Goal: Complete application form

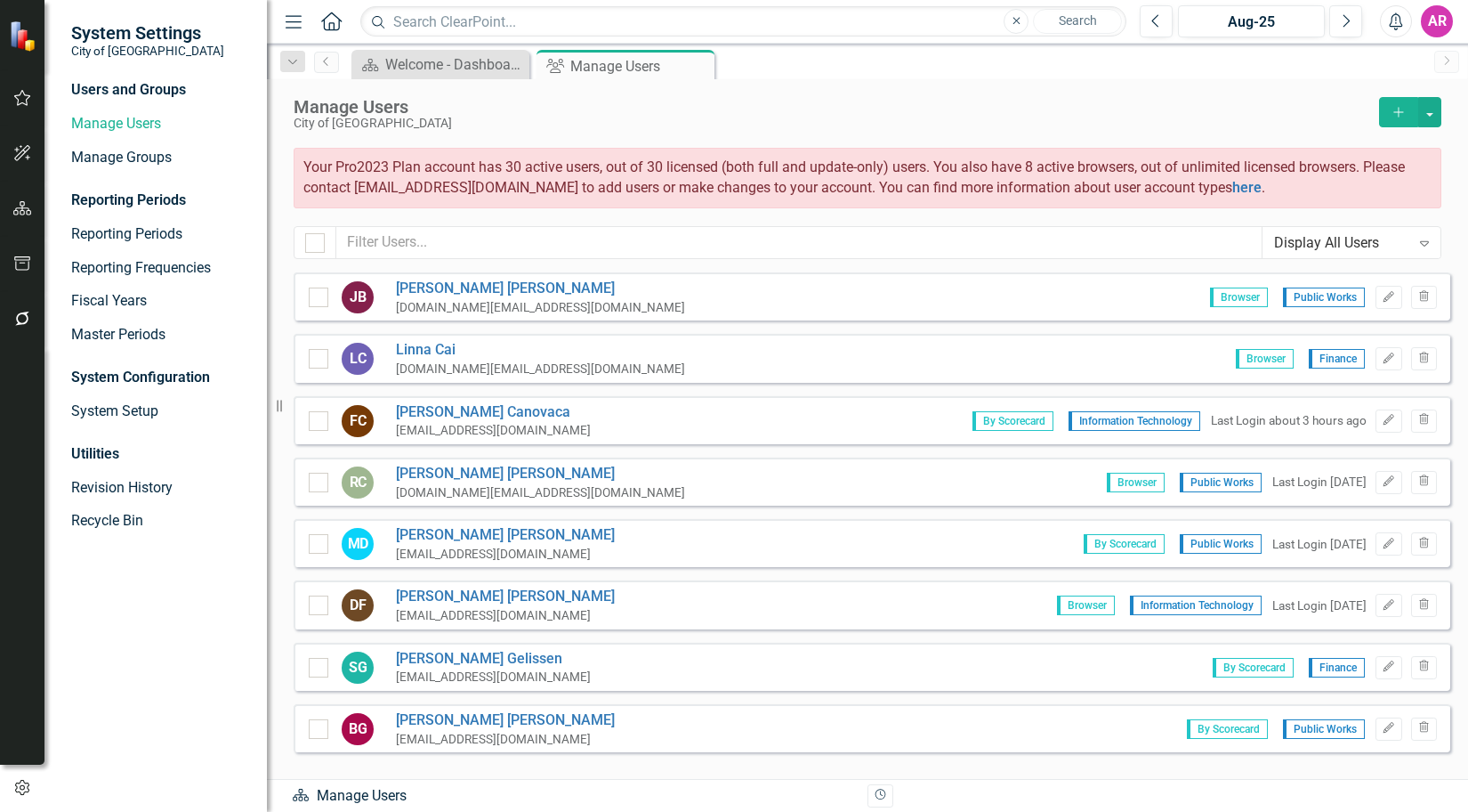
click at [1390, 118] on button "Add" at bounding box center [1399, 112] width 39 height 30
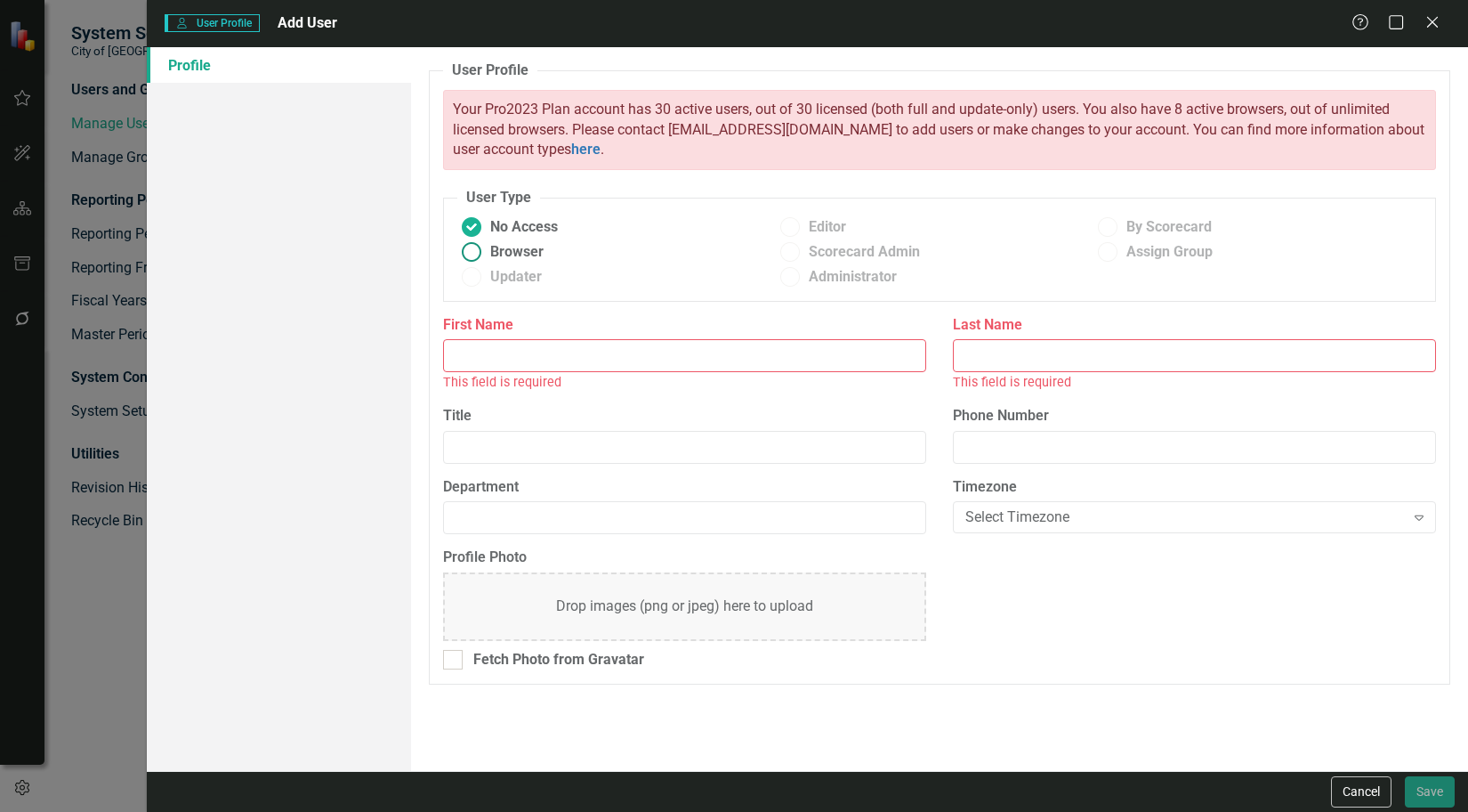
click at [525, 250] on span "Browser" at bounding box center [517, 252] width 54 height 20
click at [486, 250] on input "Browser" at bounding box center [472, 252] width 28 height 28
radio input "true"
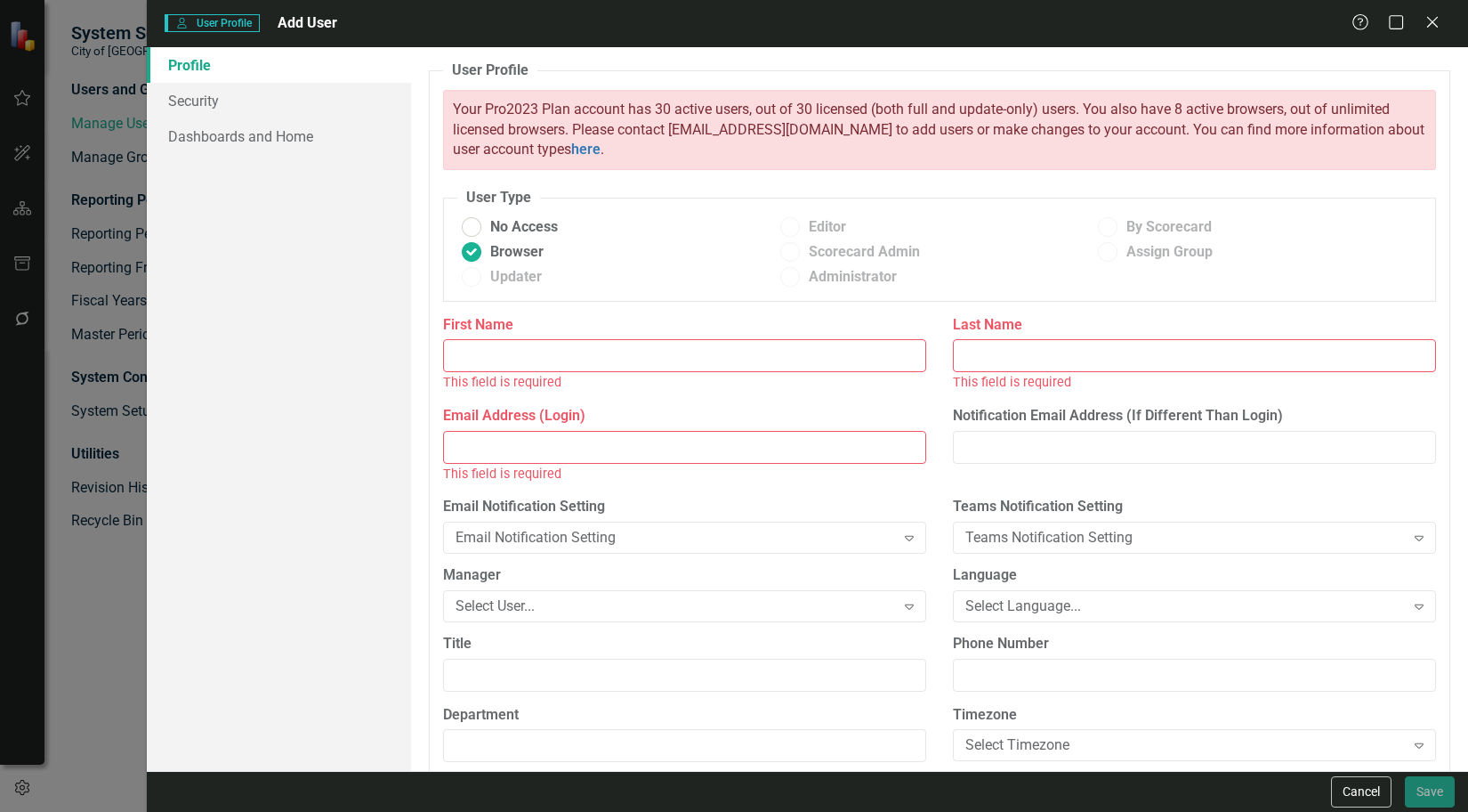
click at [696, 364] on input "First Name" at bounding box center [685, 355] width 483 height 33
type input "[PERSON_NAME]"
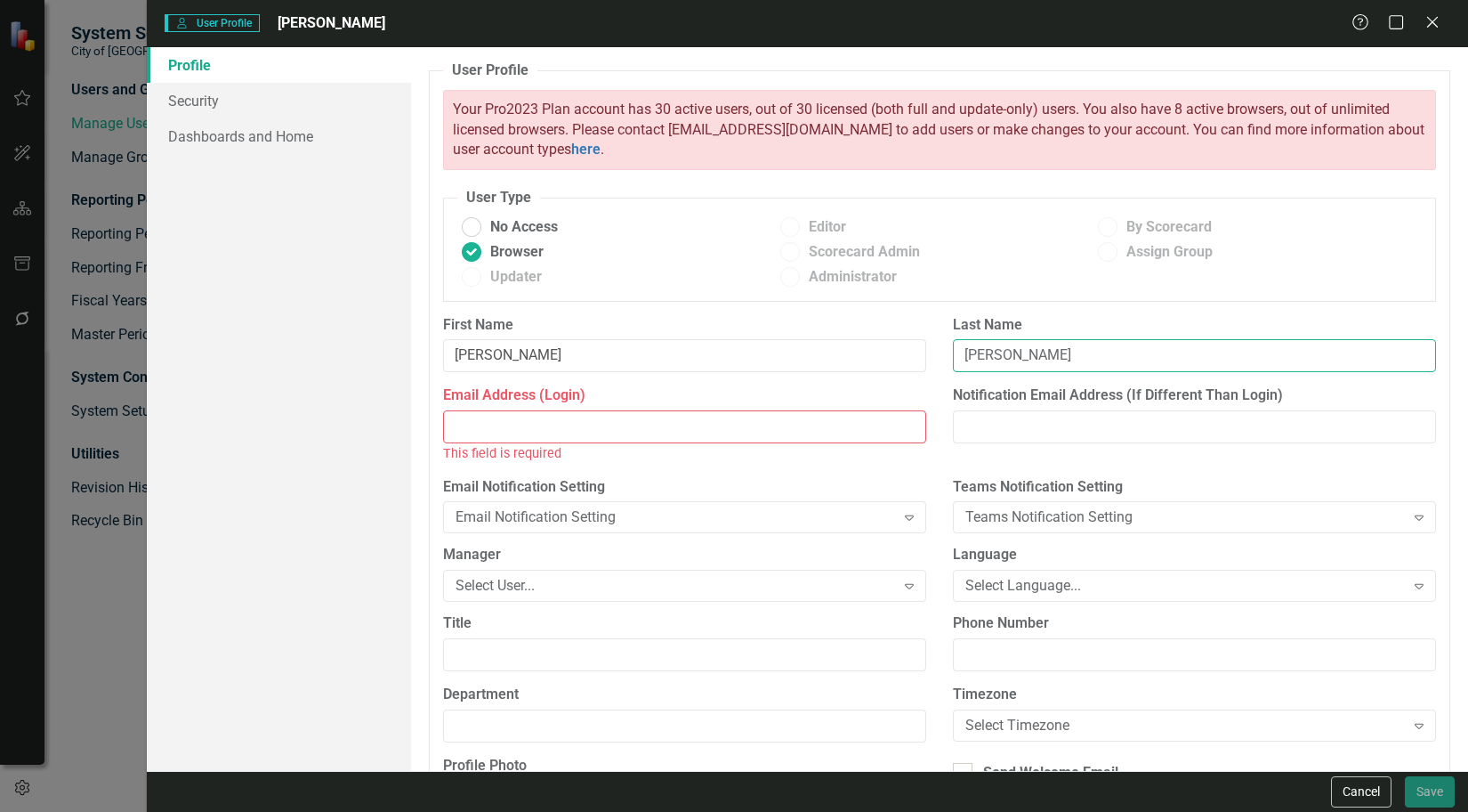
type input "[PERSON_NAME]"
click at [742, 433] on input "Email Address (Login)" at bounding box center [685, 427] width 483 height 33
click at [617, 426] on input "mherr" at bounding box center [685, 427] width 483 height 33
paste input "@[DOMAIN_NAME]"
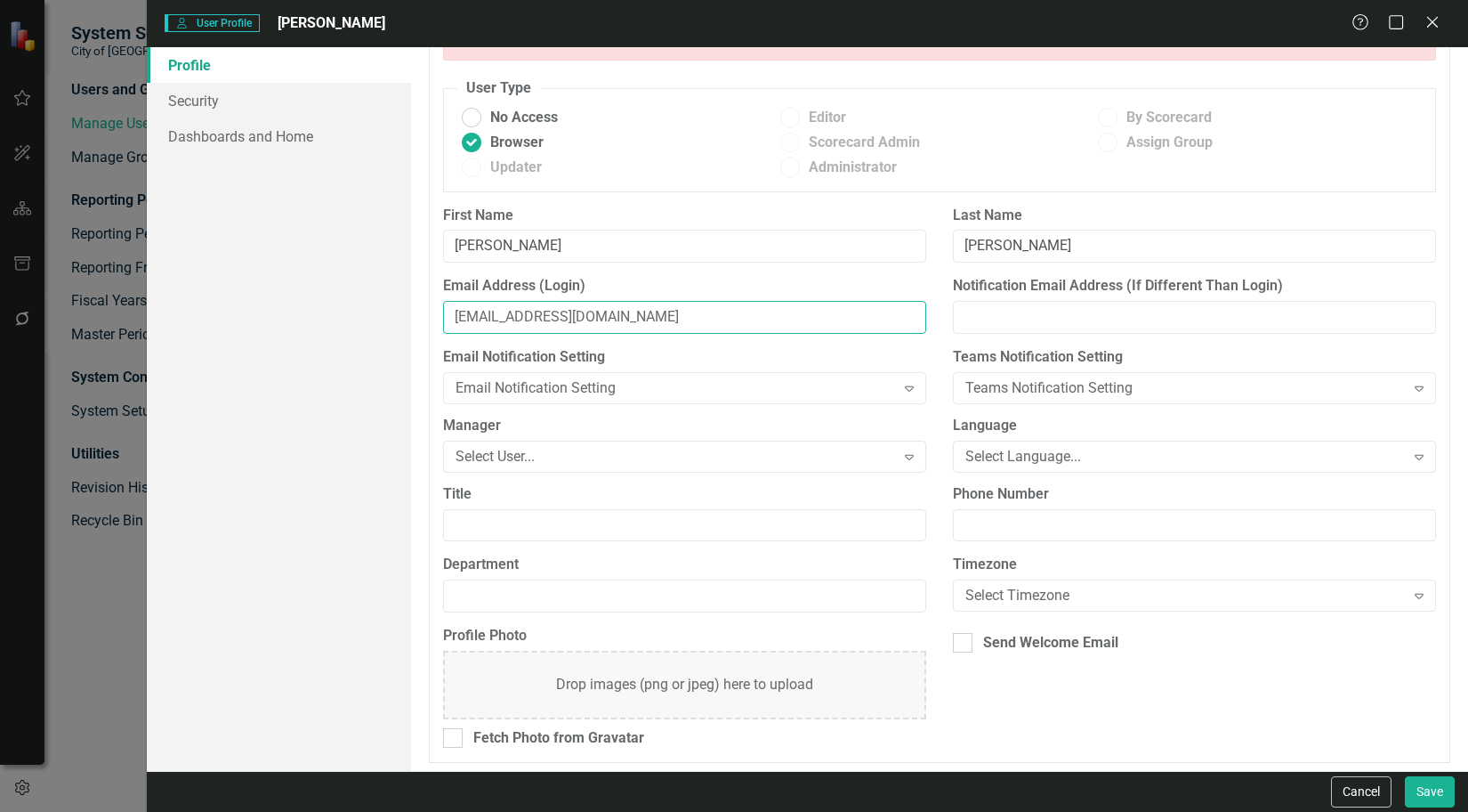
scroll to position [114, 0]
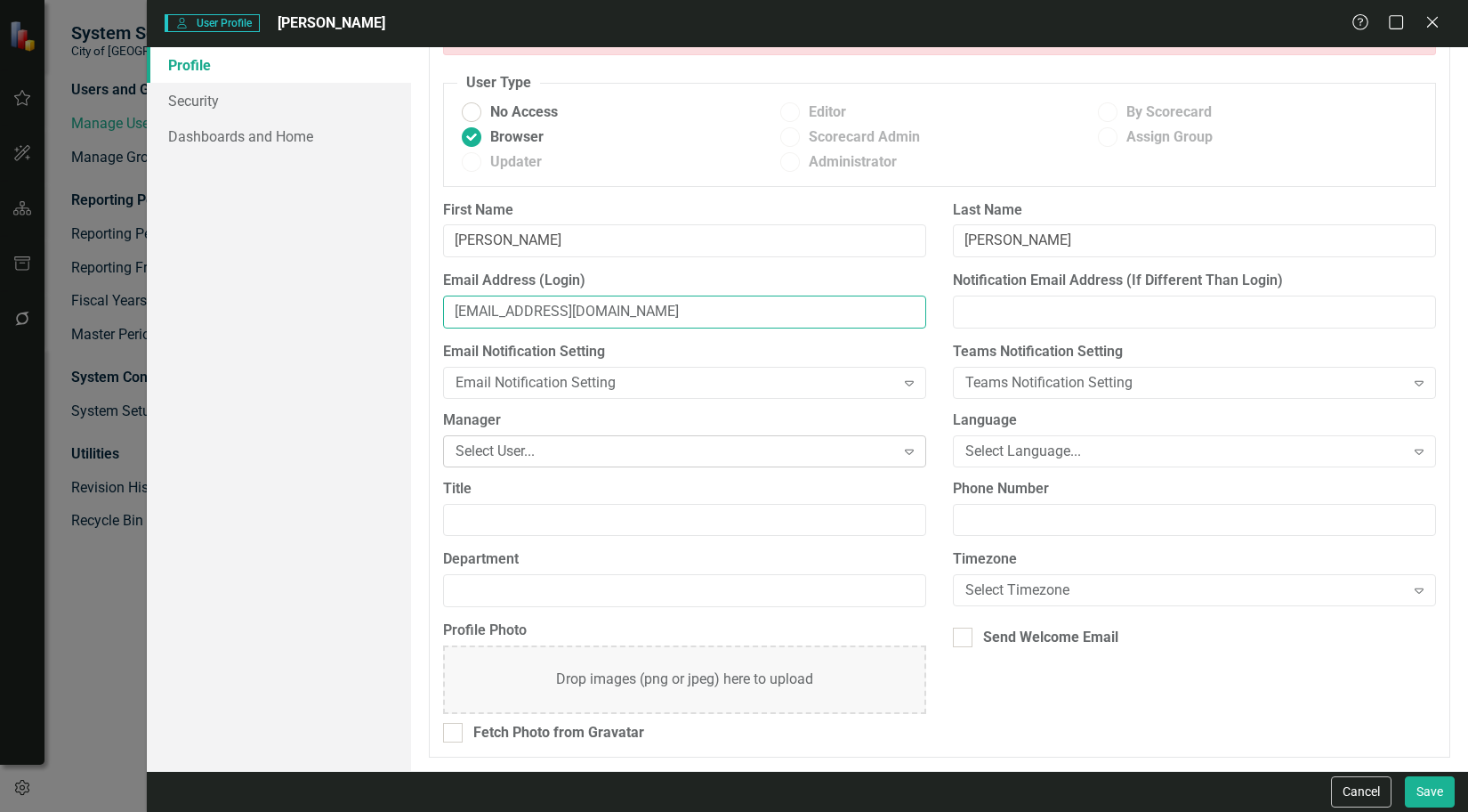
type input "[EMAIL_ADDRESS][DOMAIN_NAME]"
click at [770, 449] on div "Select User..." at bounding box center [675, 450] width 439 height 20
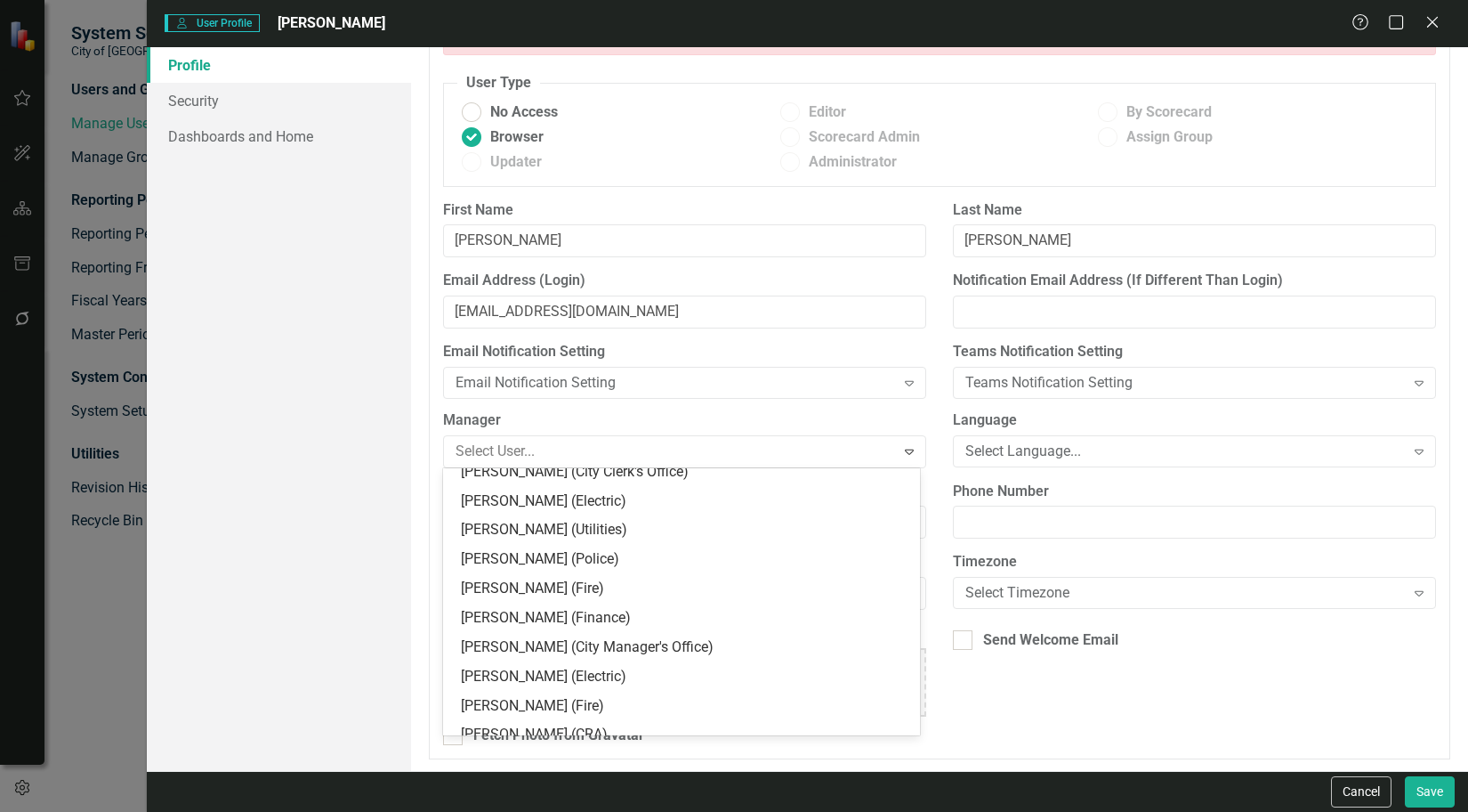
scroll to position [0, 0]
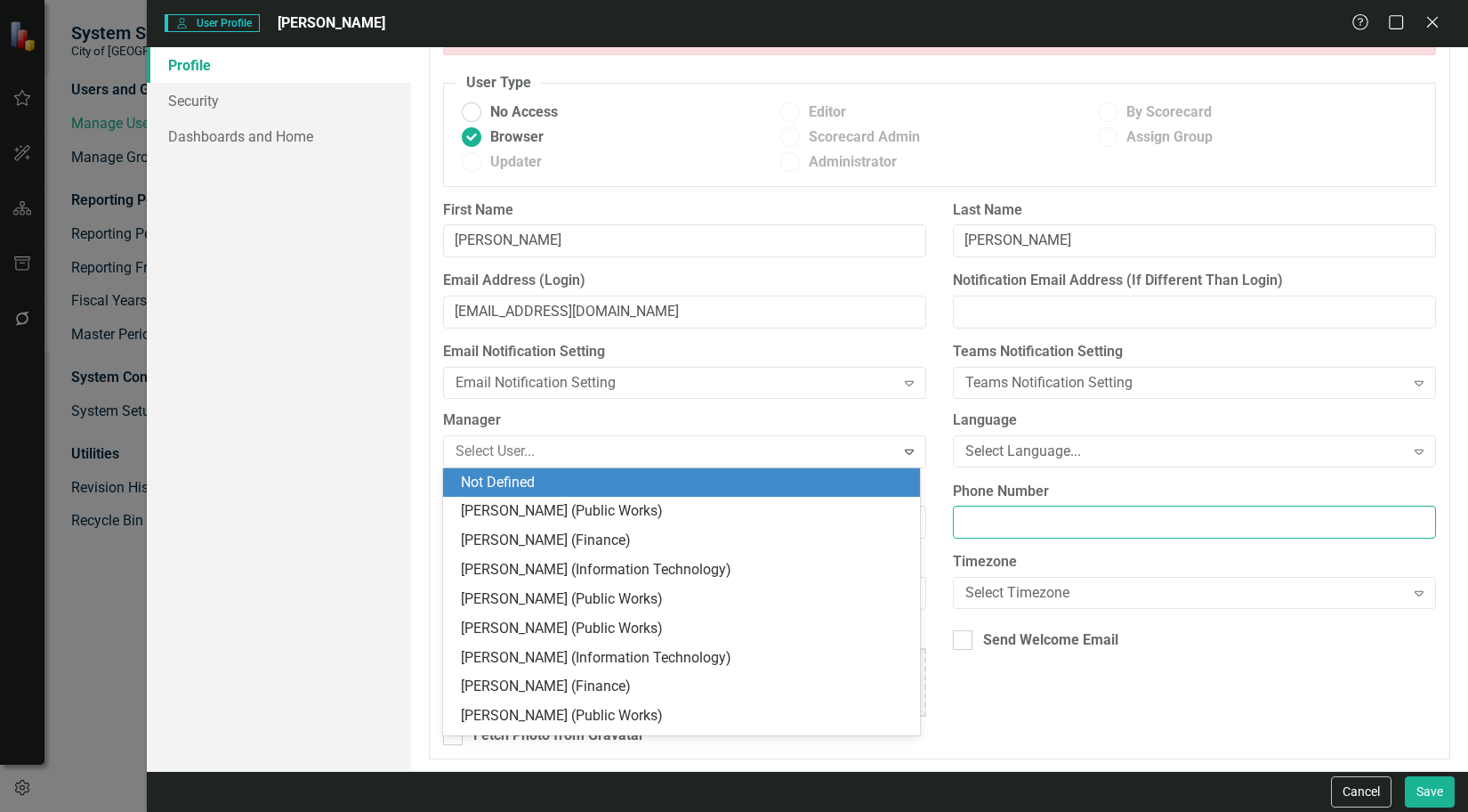
click at [1066, 521] on input "Phone Number" at bounding box center [1195, 522] width 483 height 33
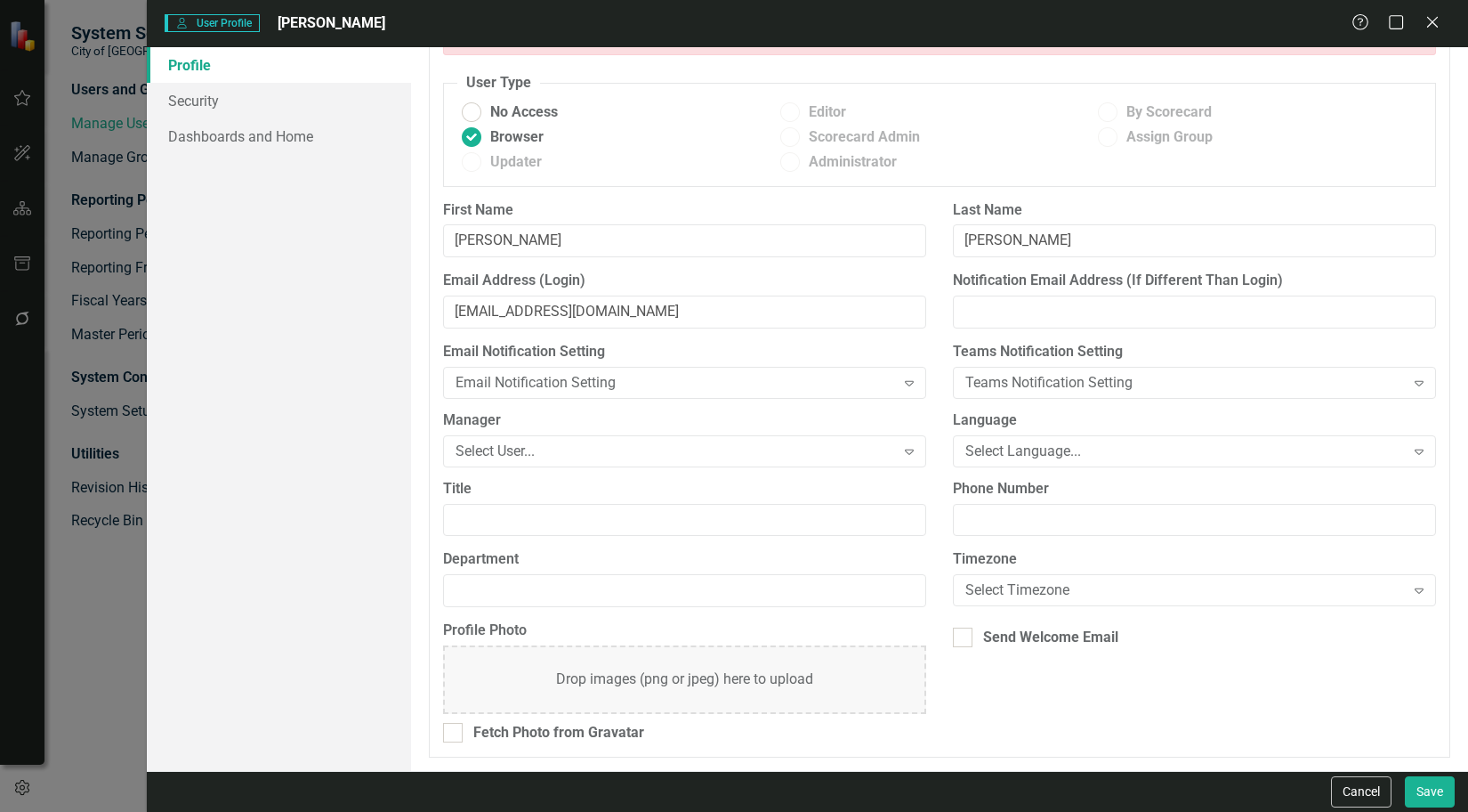
click at [925, 576] on div "Department" at bounding box center [685, 584] width 510 height 71
click at [973, 636] on div "Send Welcome Email" at bounding box center [1195, 638] width 483 height 20
click at [965, 636] on input "Send Welcome Email" at bounding box center [959, 633] width 12 height 12
checkbox input "true"
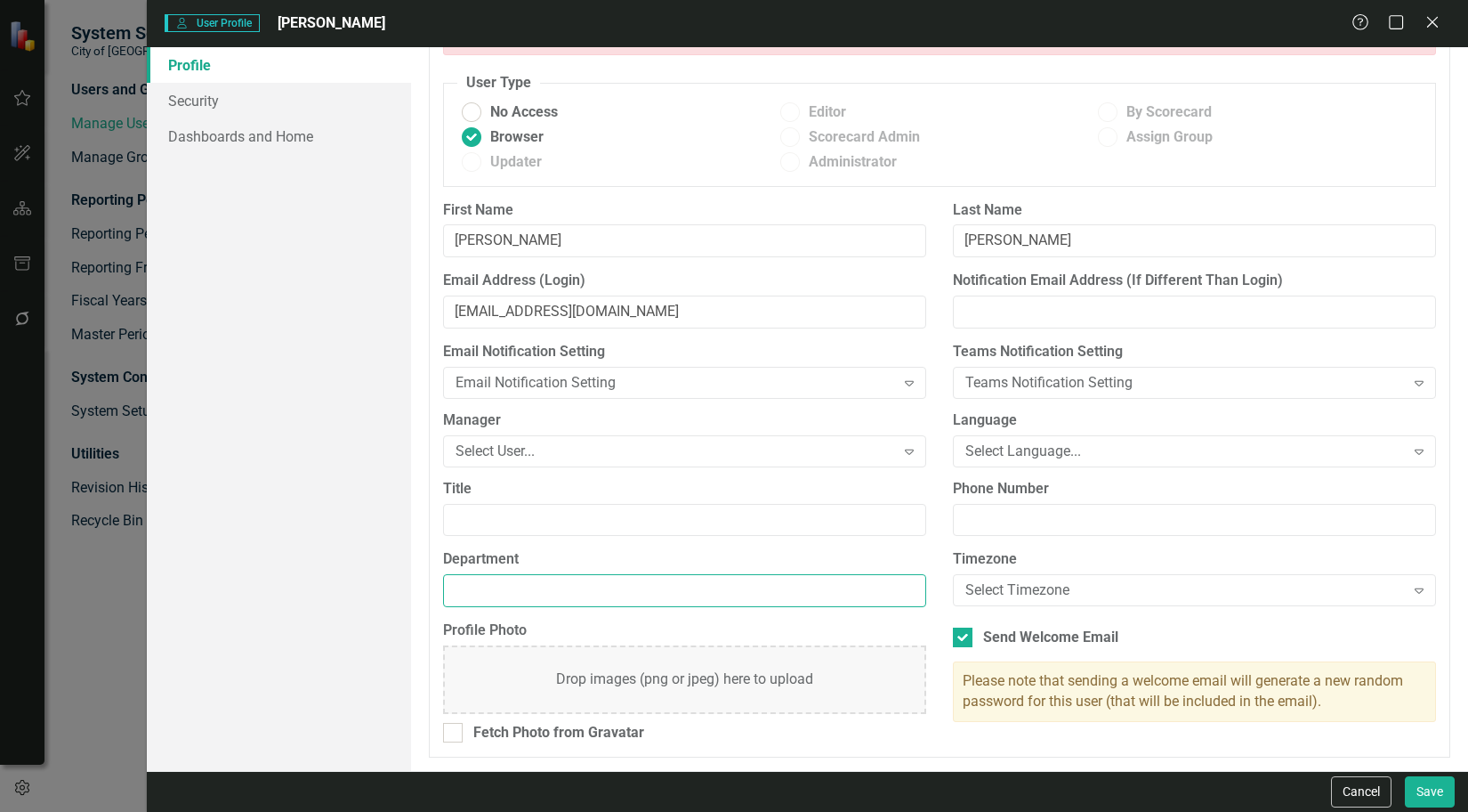
click at [575, 593] on input "Department" at bounding box center [685, 591] width 483 height 33
type input "City Manager's Office"
click at [580, 543] on div "Title" at bounding box center [685, 514] width 510 height 71
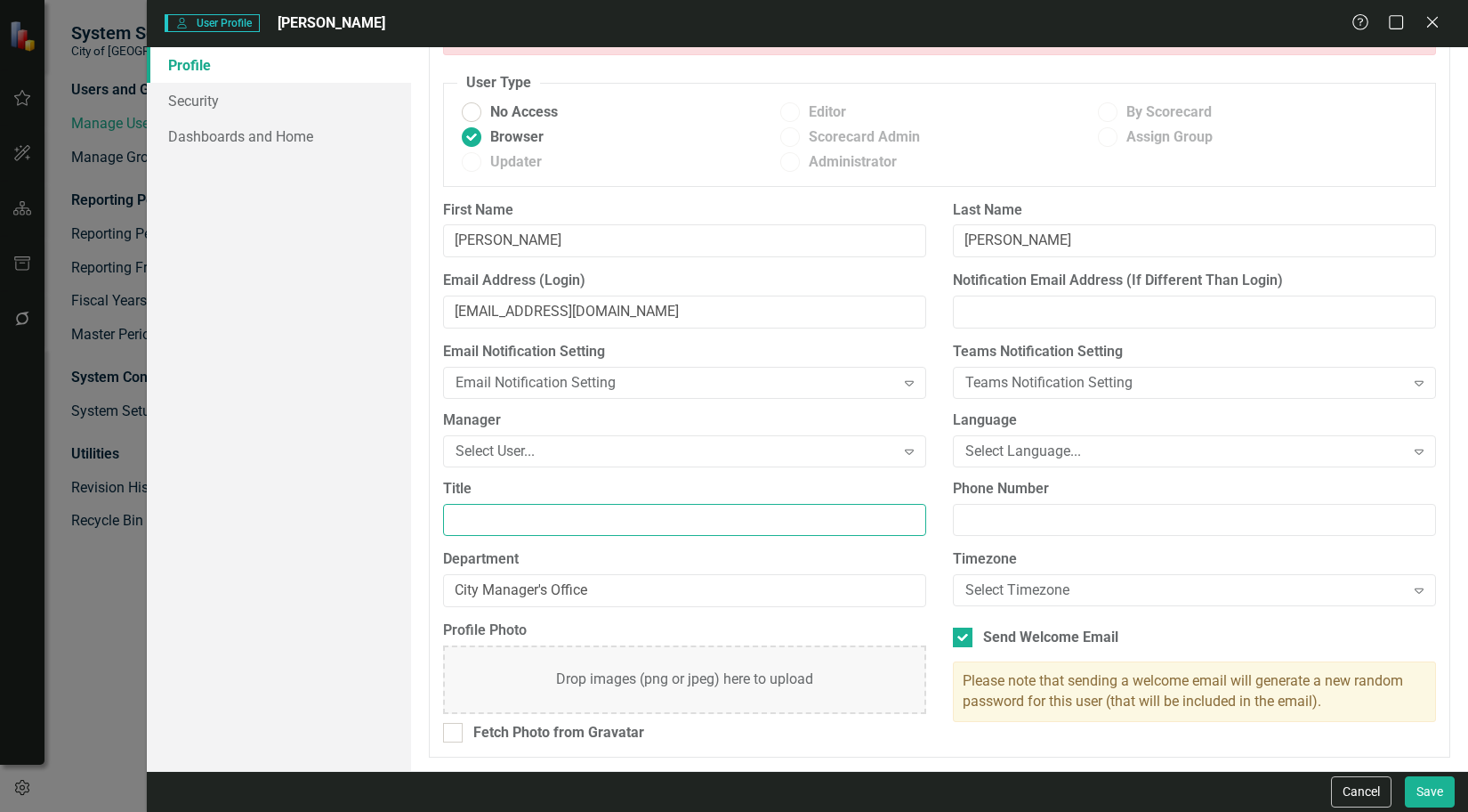
click at [580, 531] on input "Title" at bounding box center [685, 520] width 483 height 33
type input "City Manager"
click at [281, 527] on div "Profile Security Dashboards and Home" at bounding box center [279, 409] width 264 height 723
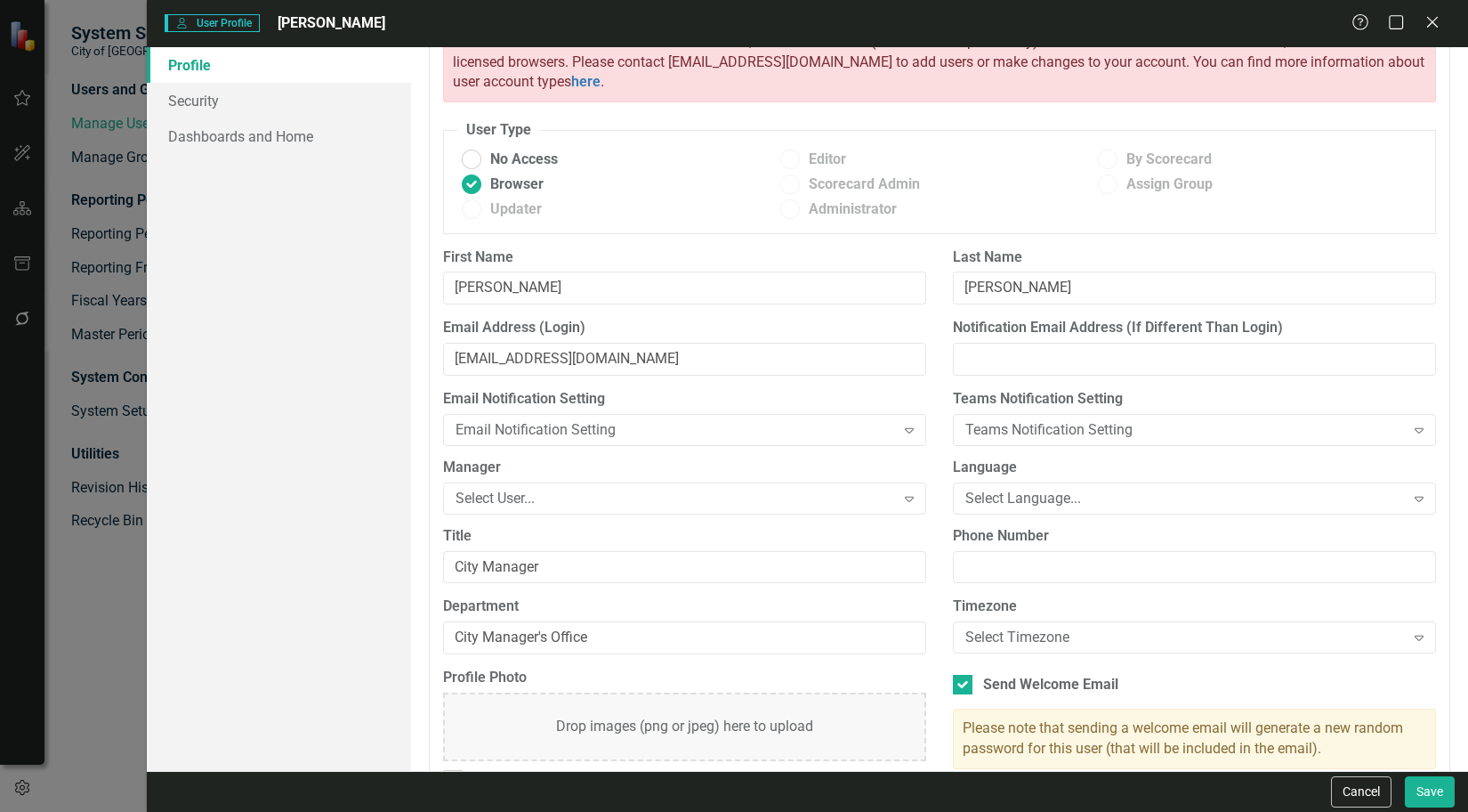
scroll to position [26, 0]
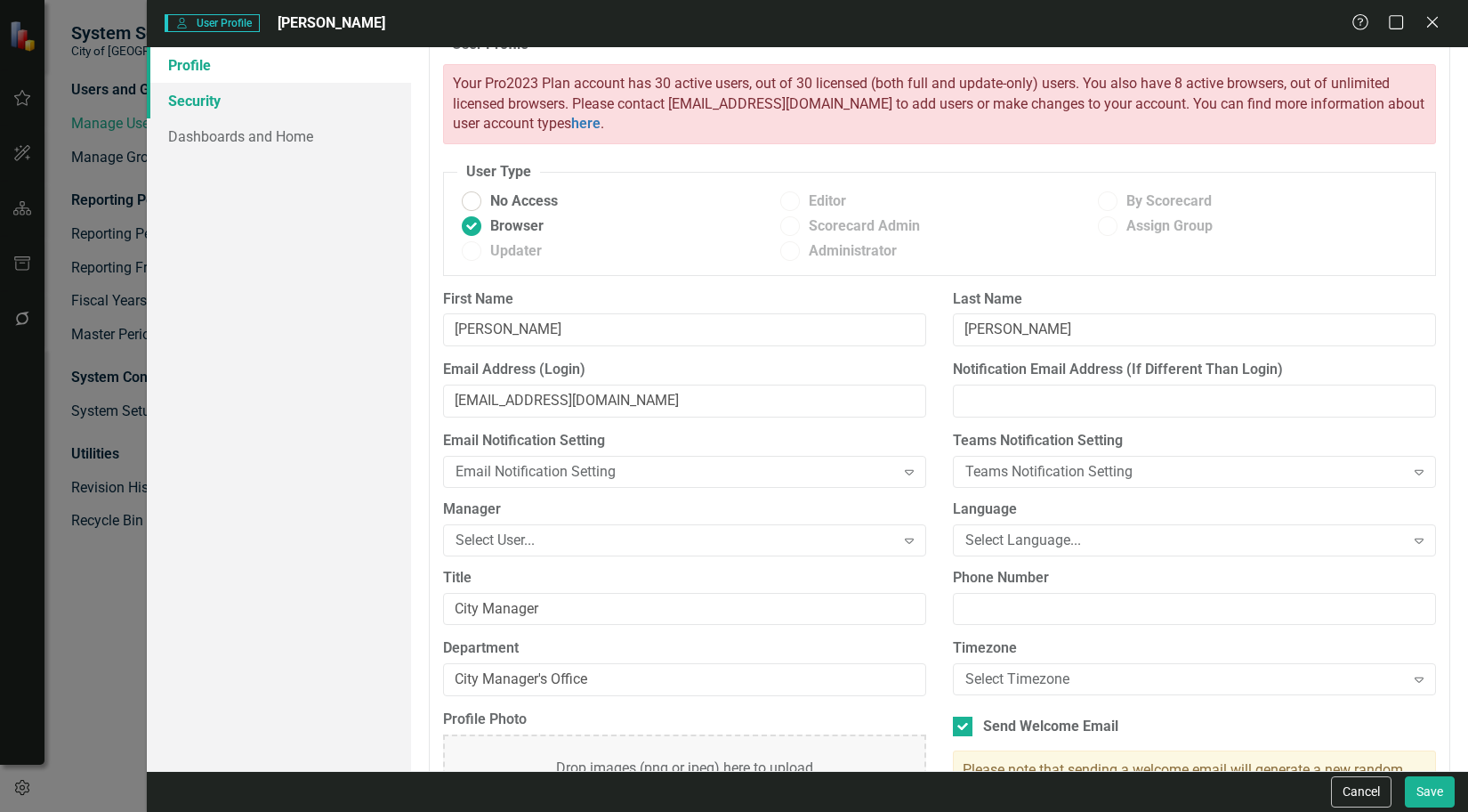
click at [292, 100] on link "Security" at bounding box center [279, 101] width 264 height 36
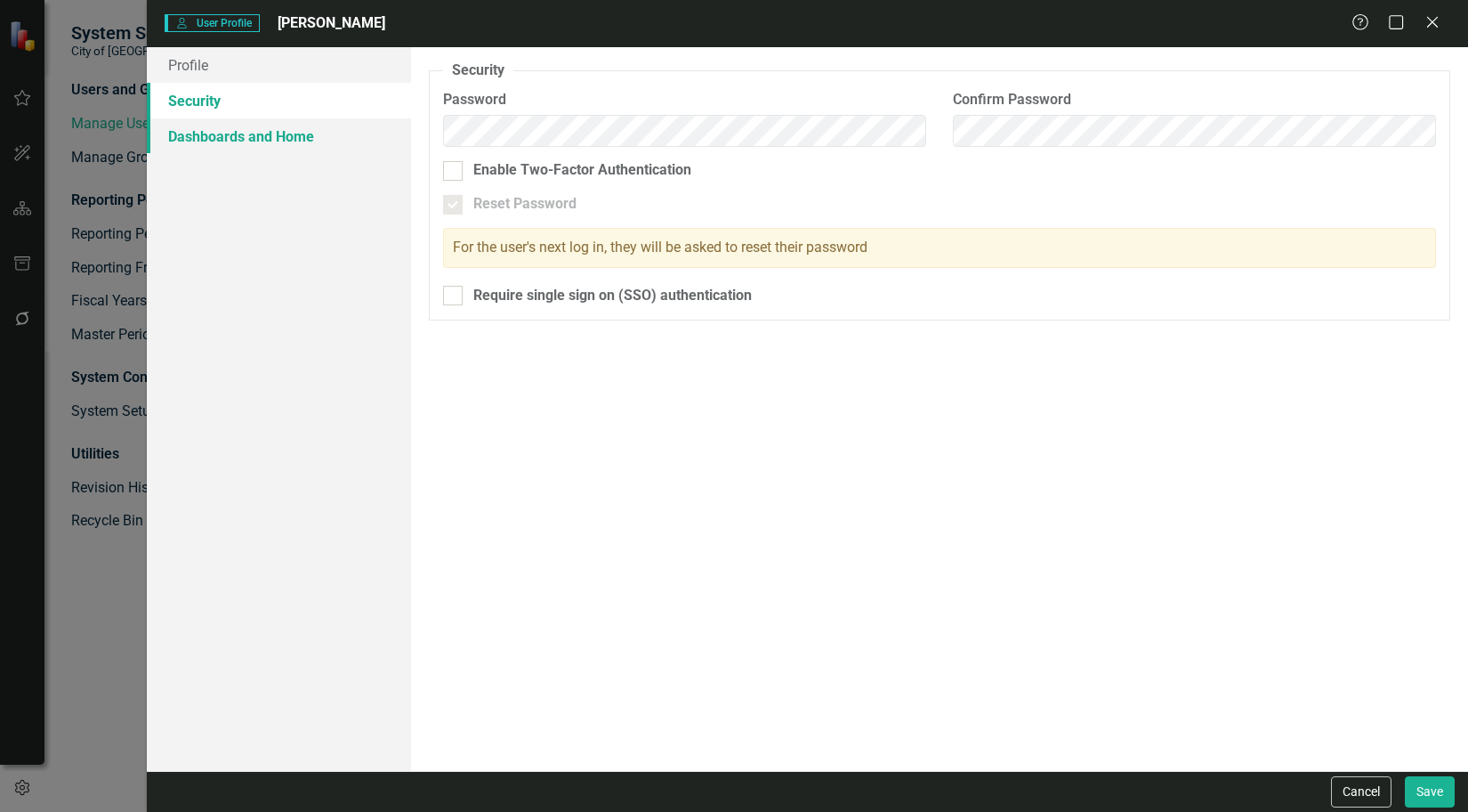
click at [280, 141] on link "Dashboards and Home" at bounding box center [279, 136] width 264 height 36
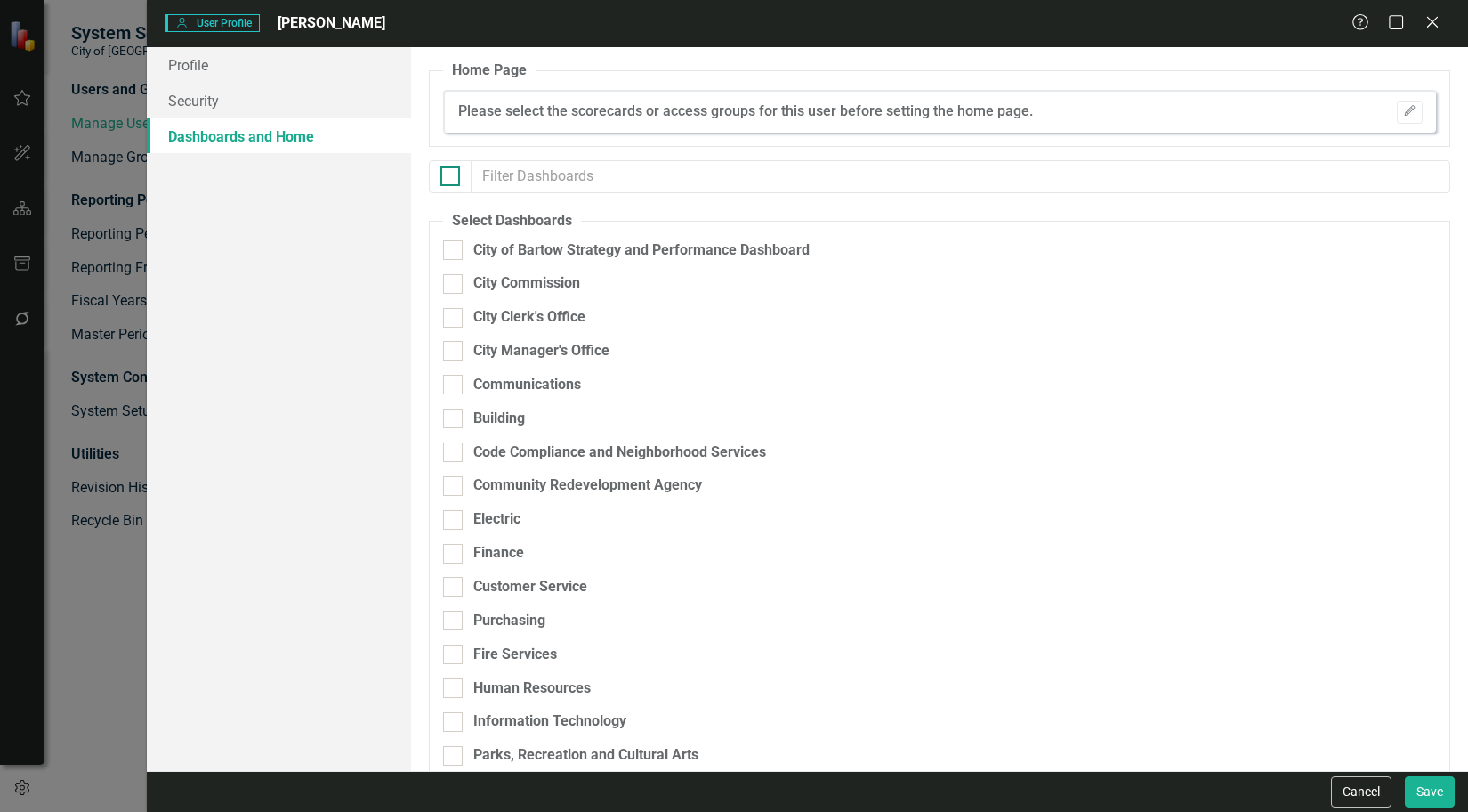
click at [450, 171] on input "checkbox" at bounding box center [446, 172] width 12 height 12
checkbox input "true"
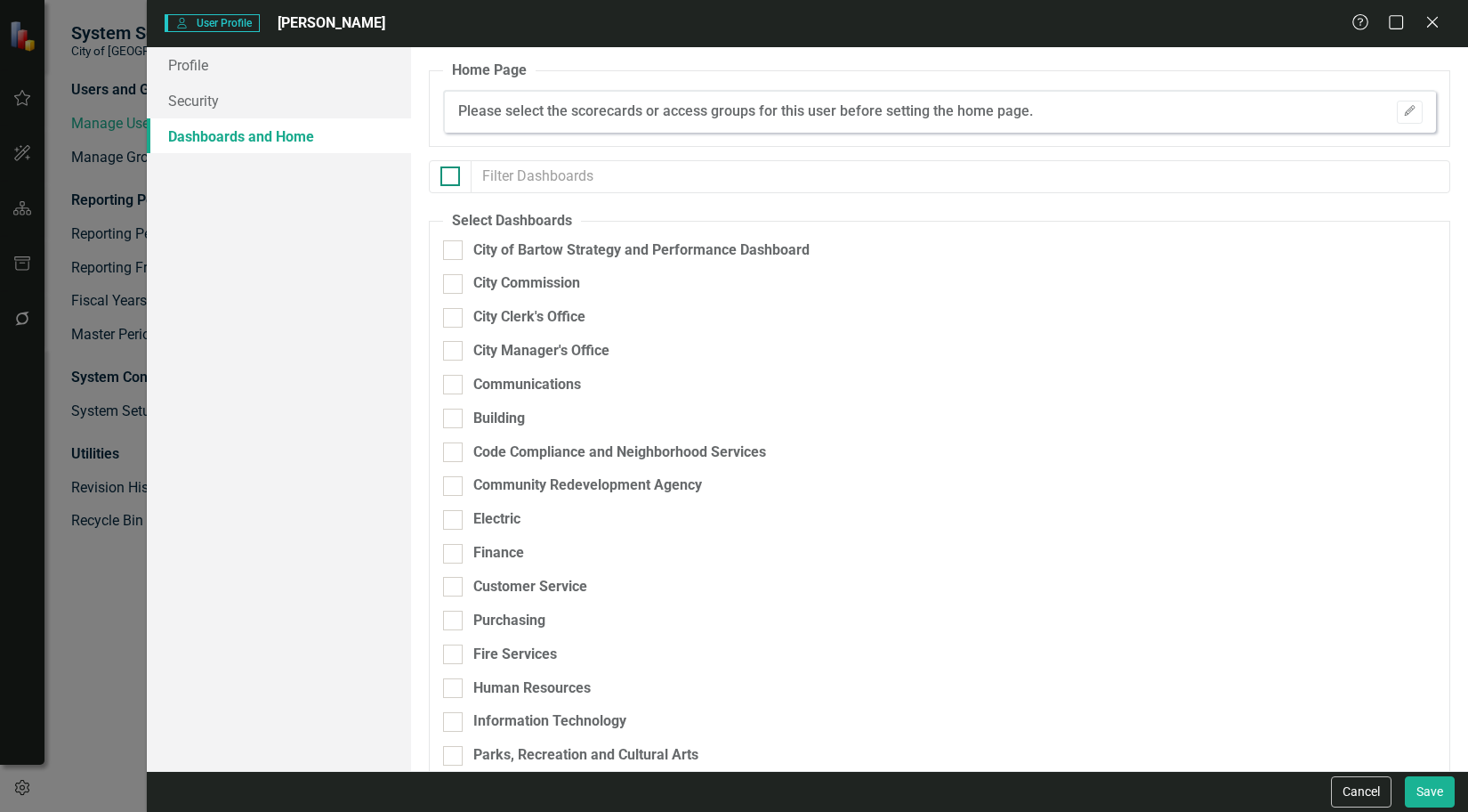
checkbox input "true"
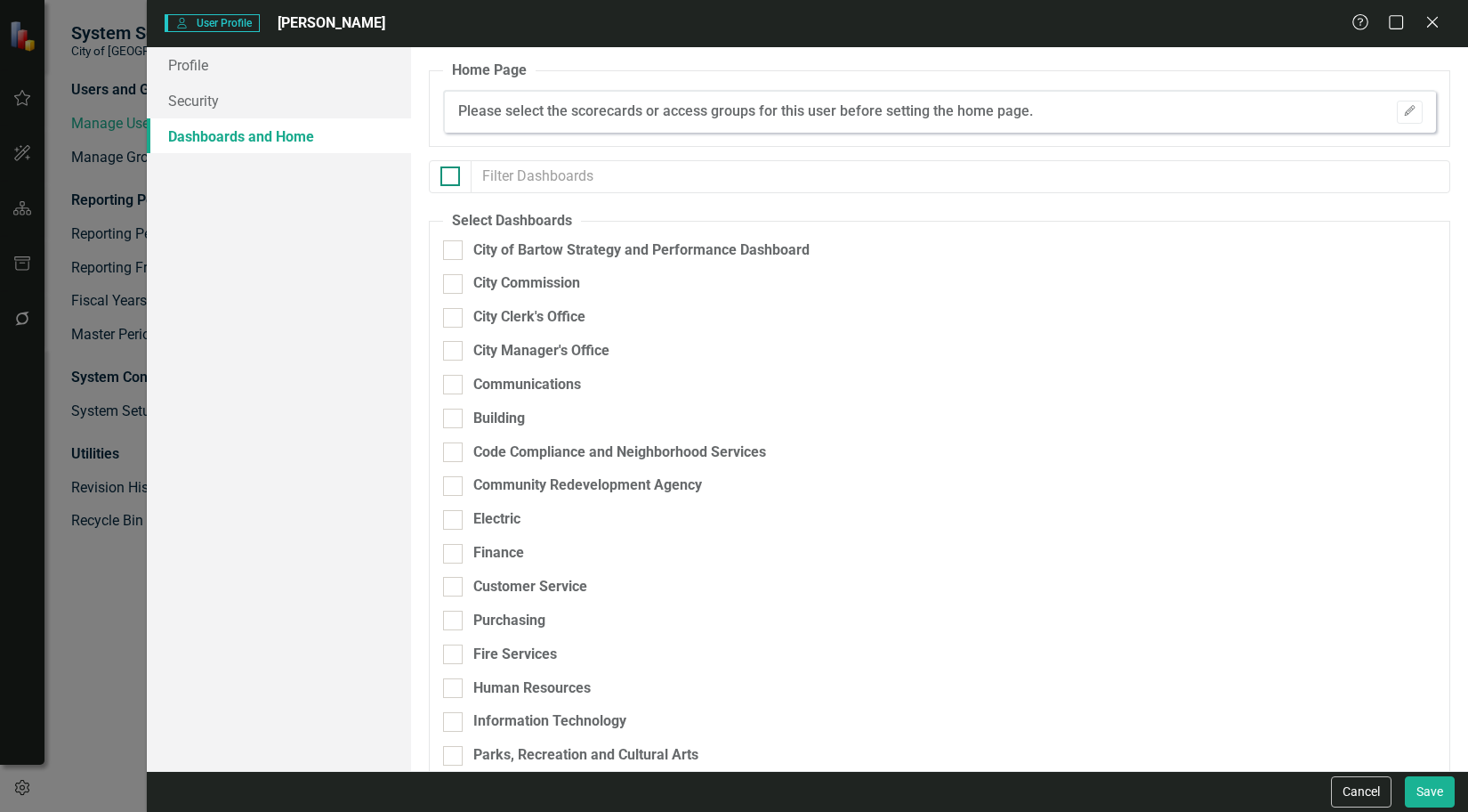
checkbox input "true"
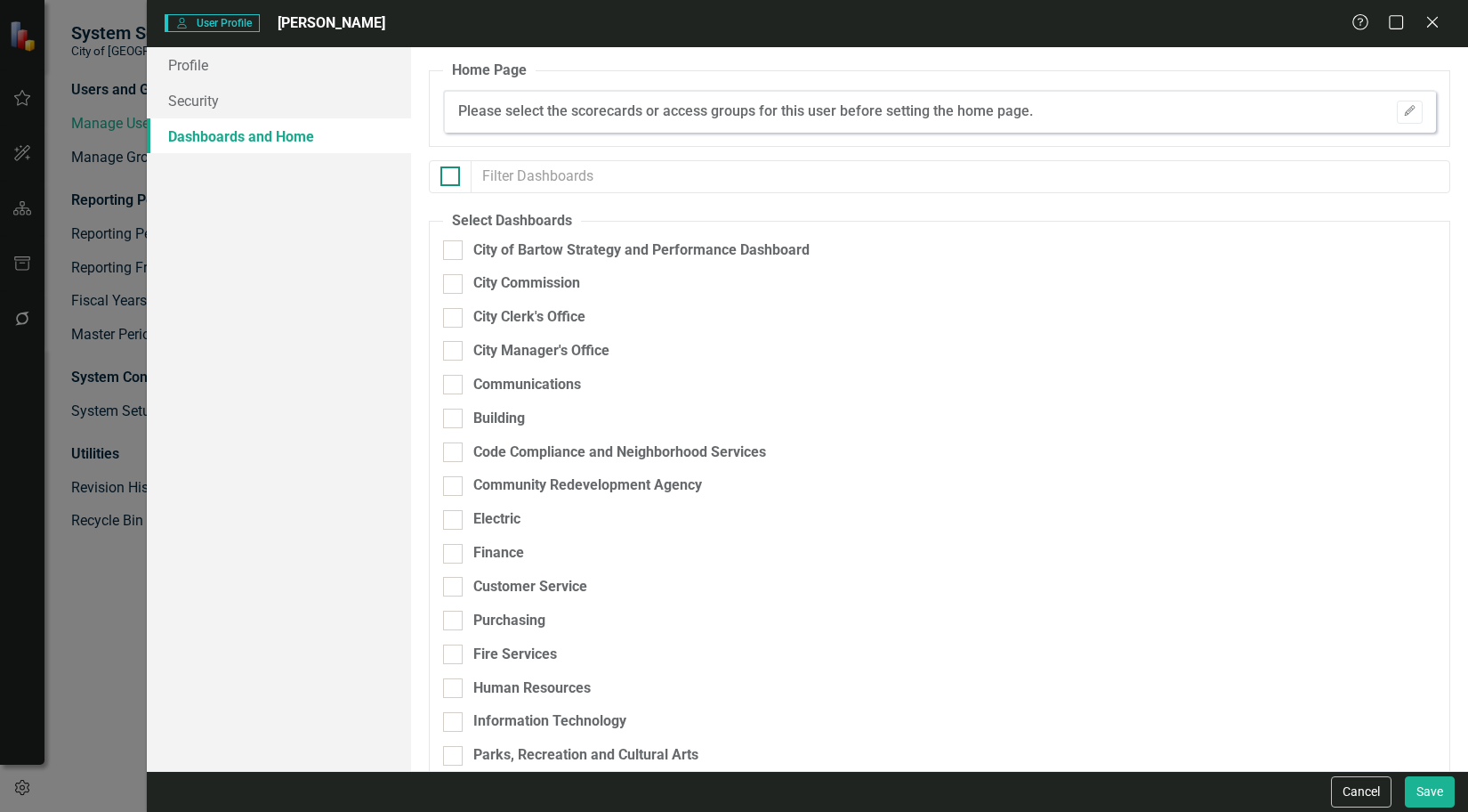
checkbox input "true"
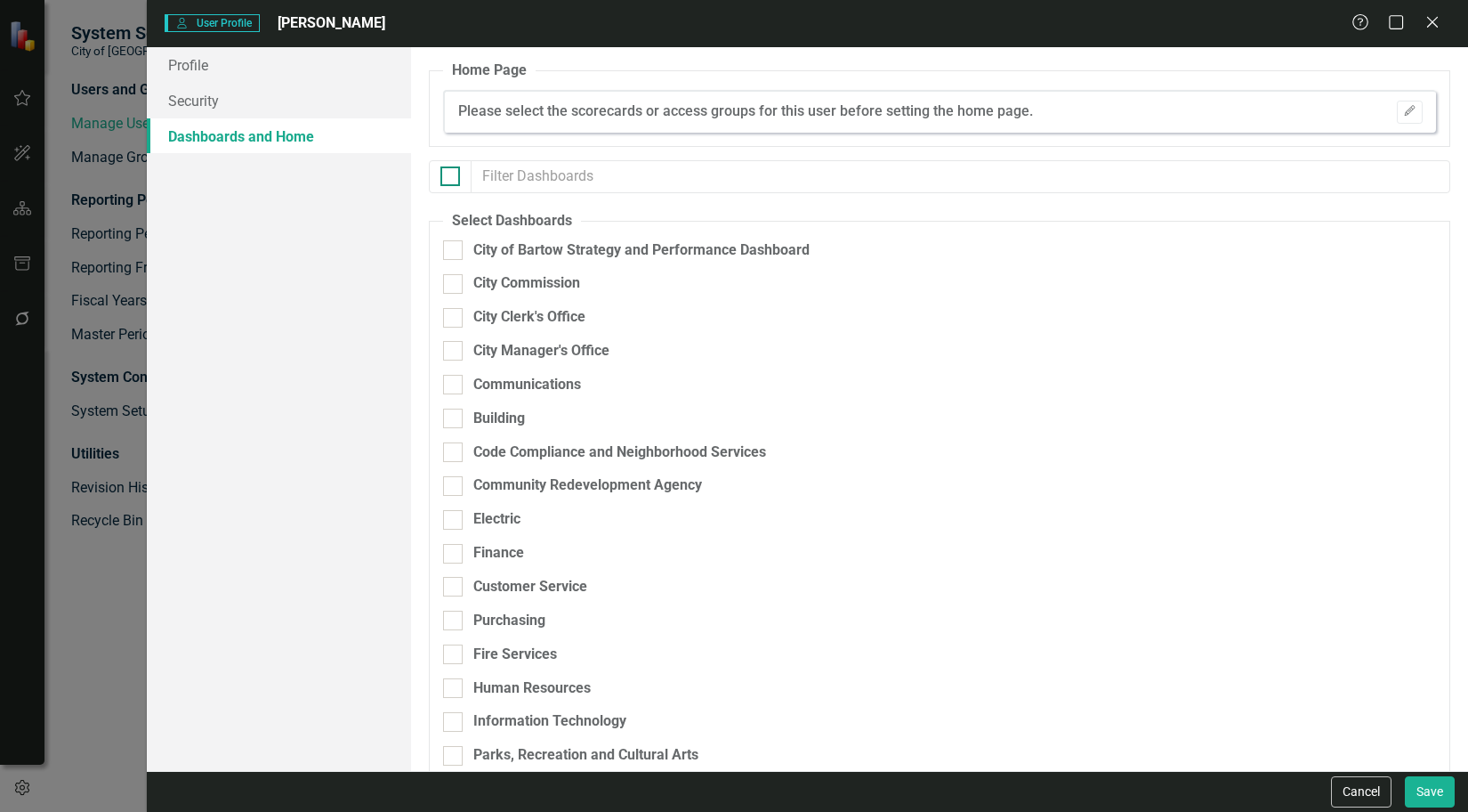
checkbox input "true"
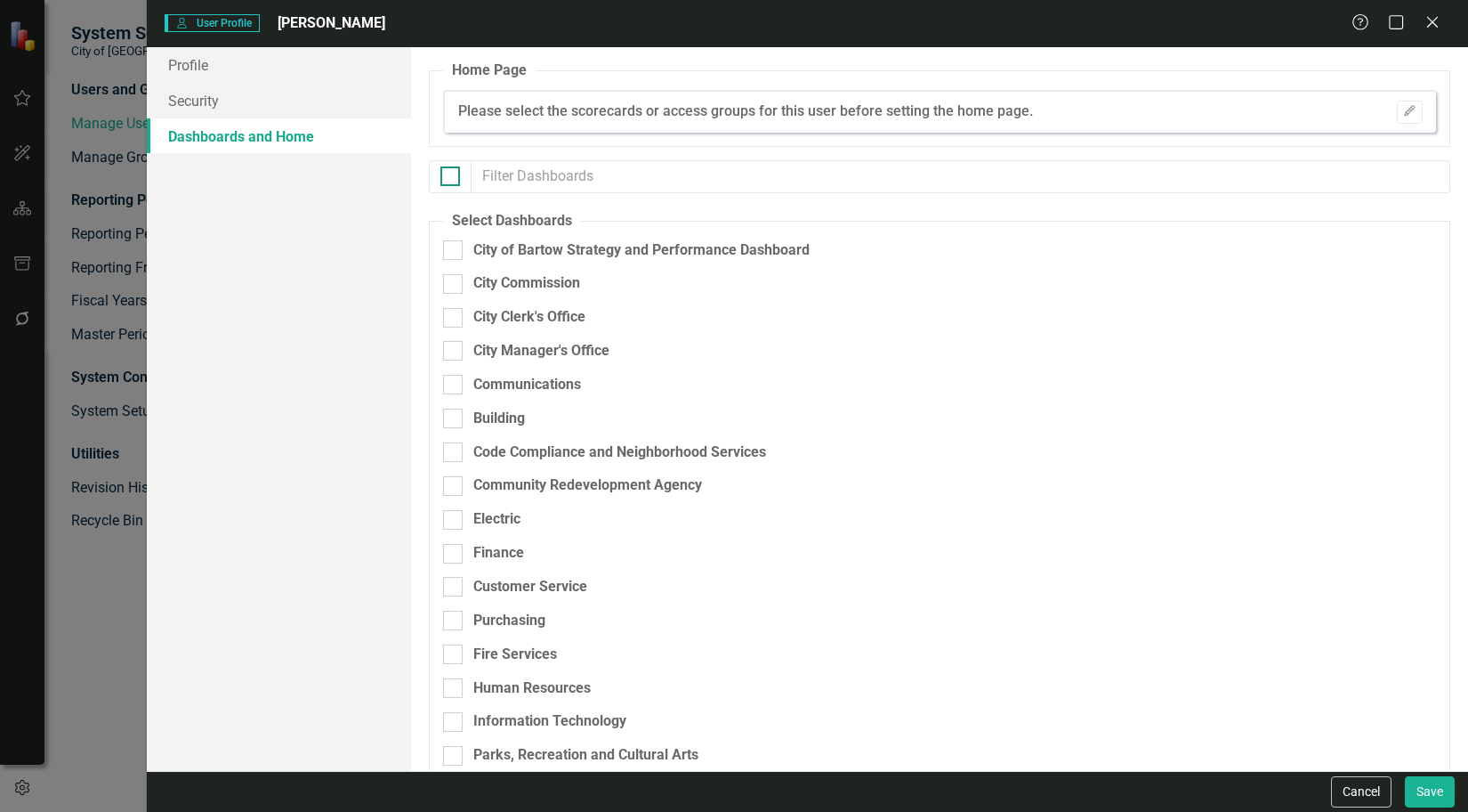
checkbox input "true"
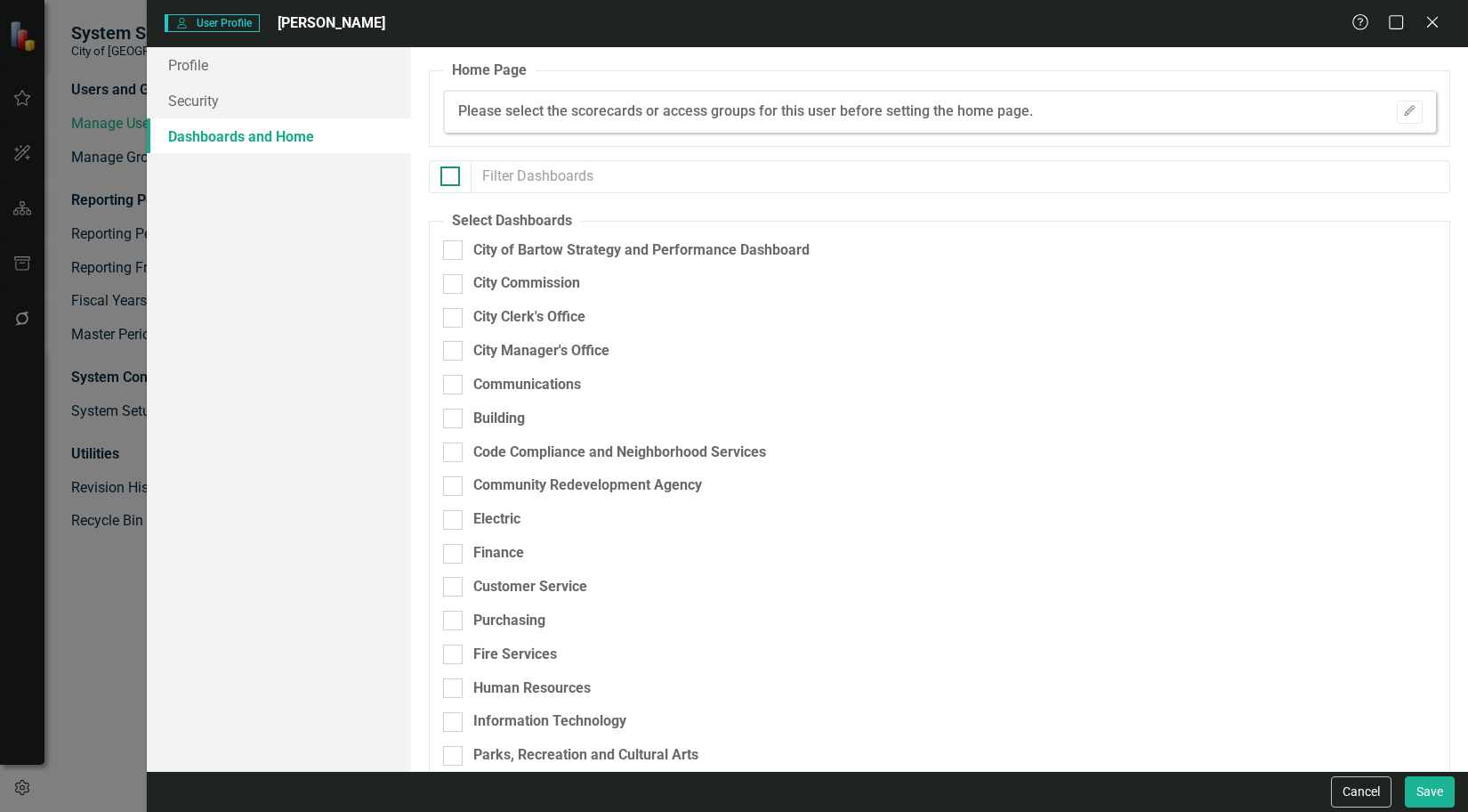
checkbox input "true"
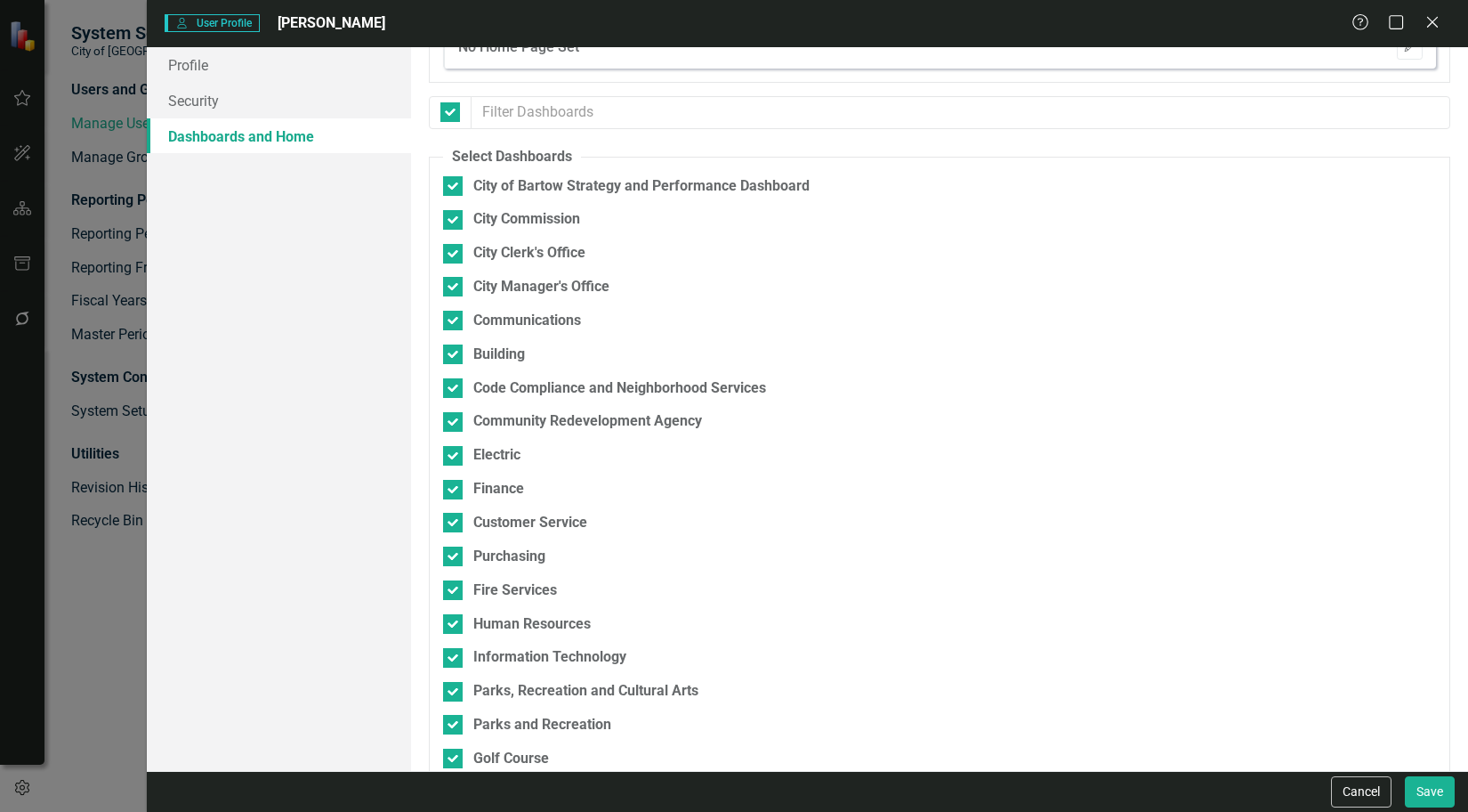
scroll to position [0, 0]
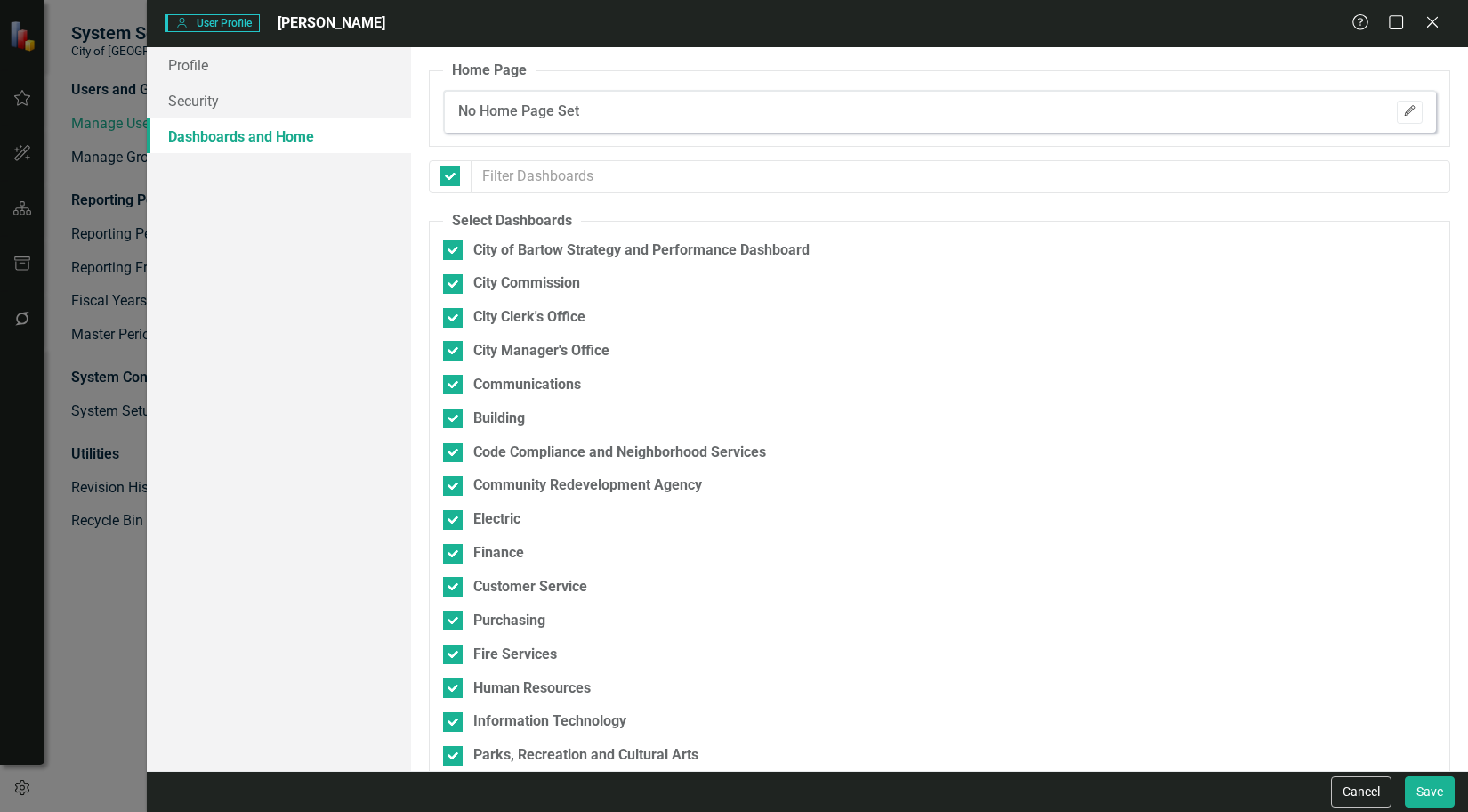
click at [1407, 113] on button "Edit" at bounding box center [1410, 112] width 26 height 23
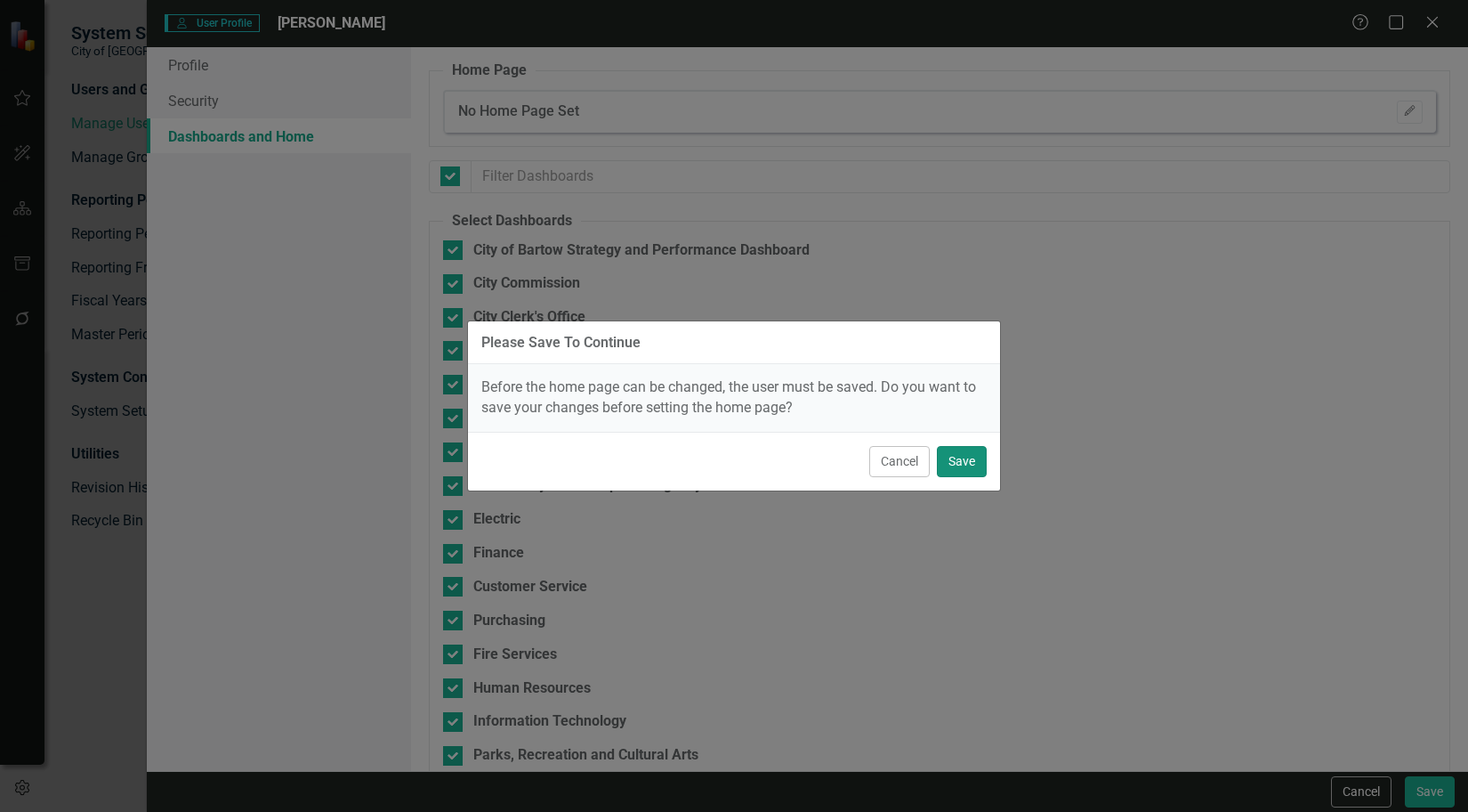
click at [948, 448] on button "Save" at bounding box center [962, 461] width 50 height 31
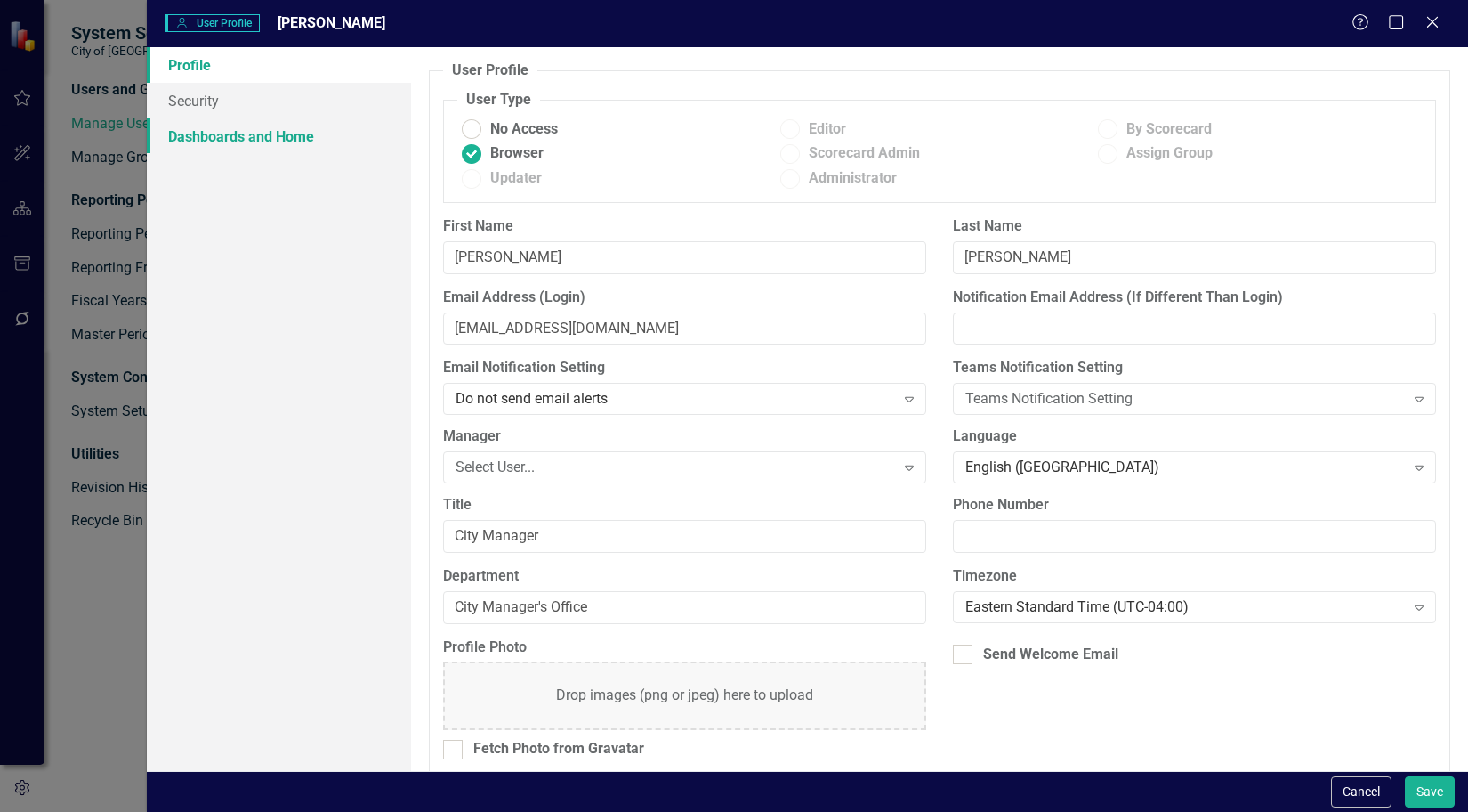
click at [270, 130] on link "Dashboards and Home" at bounding box center [279, 136] width 264 height 36
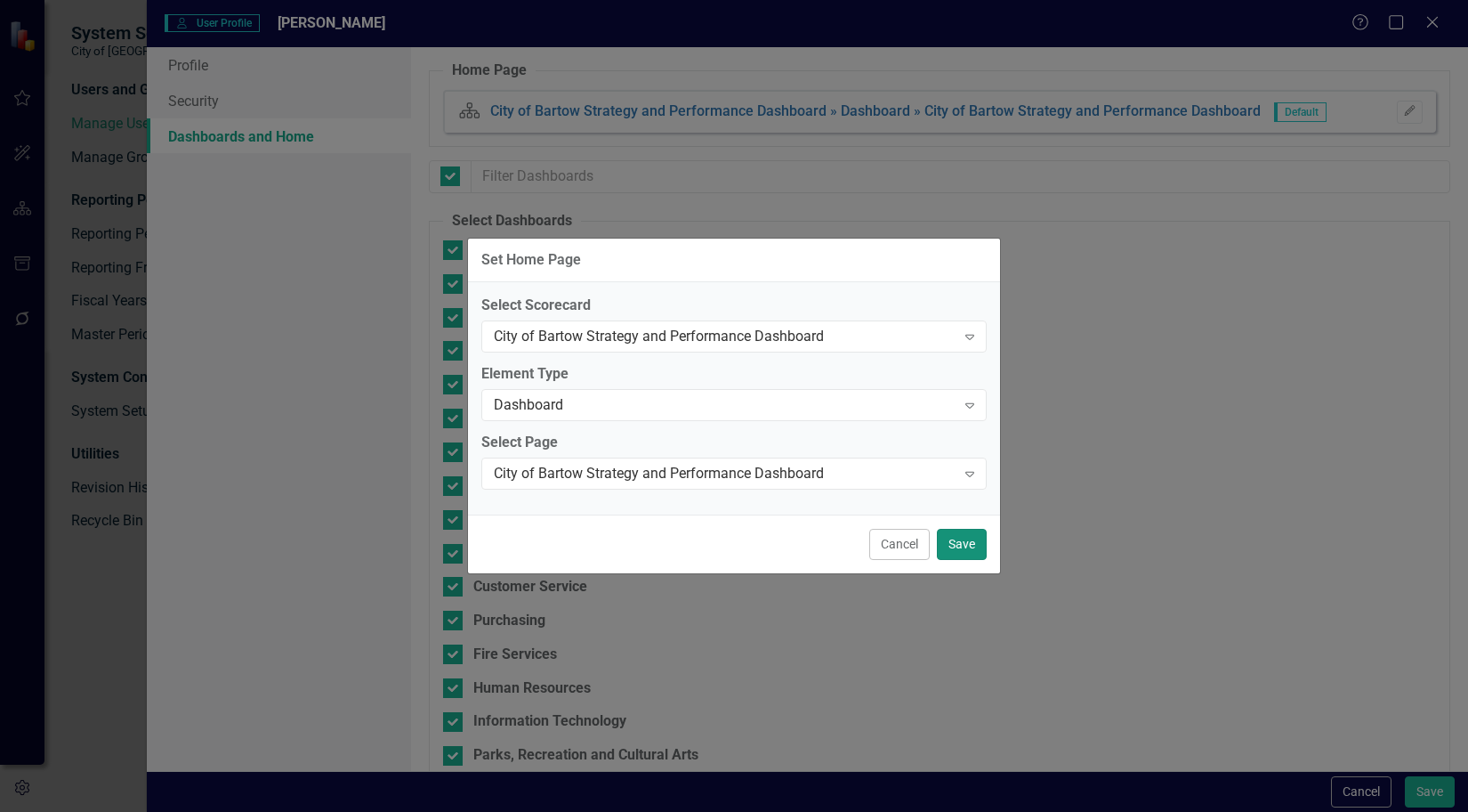
click at [962, 545] on button "Save" at bounding box center [962, 544] width 50 height 31
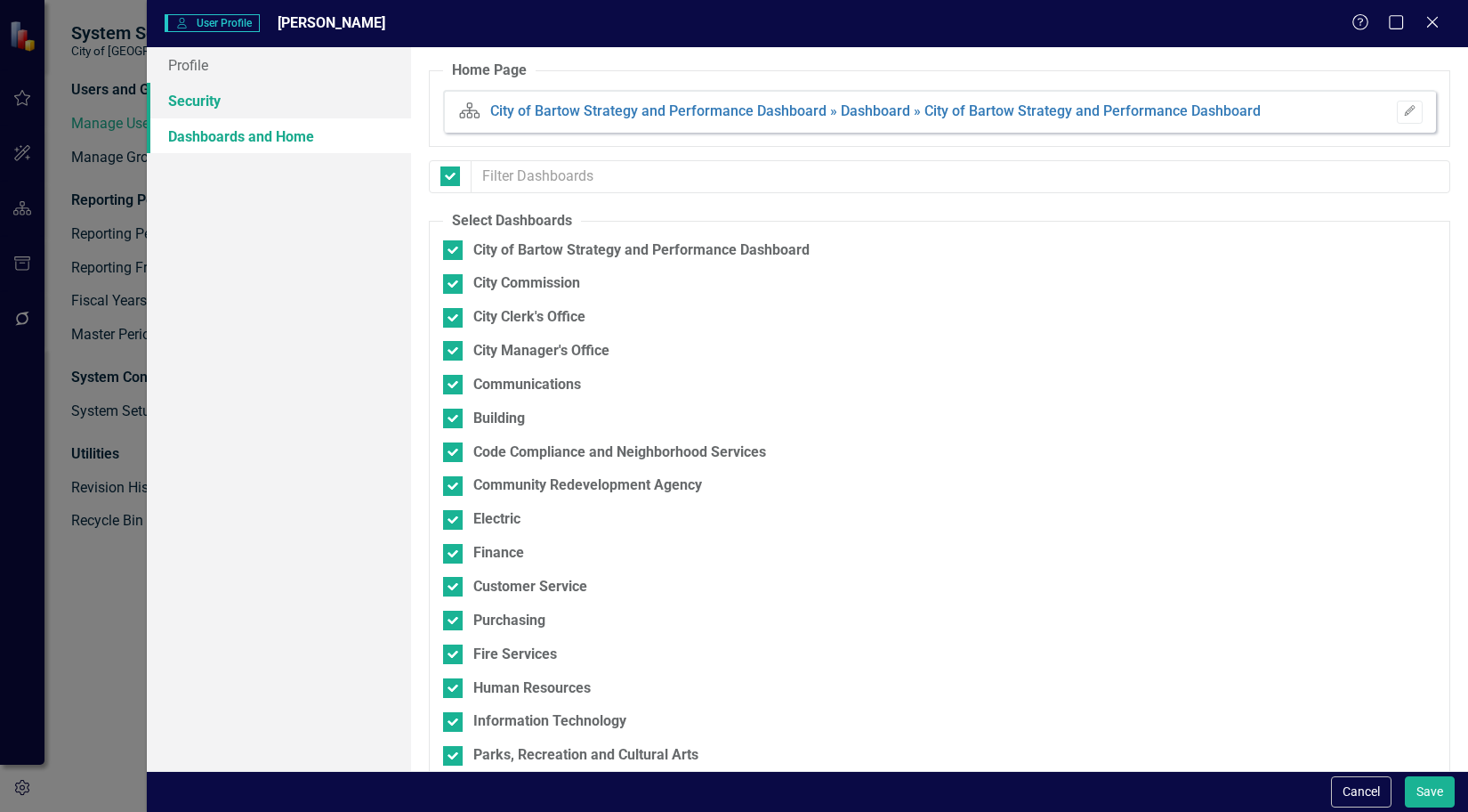
click at [279, 103] on link "Security" at bounding box center [279, 101] width 264 height 36
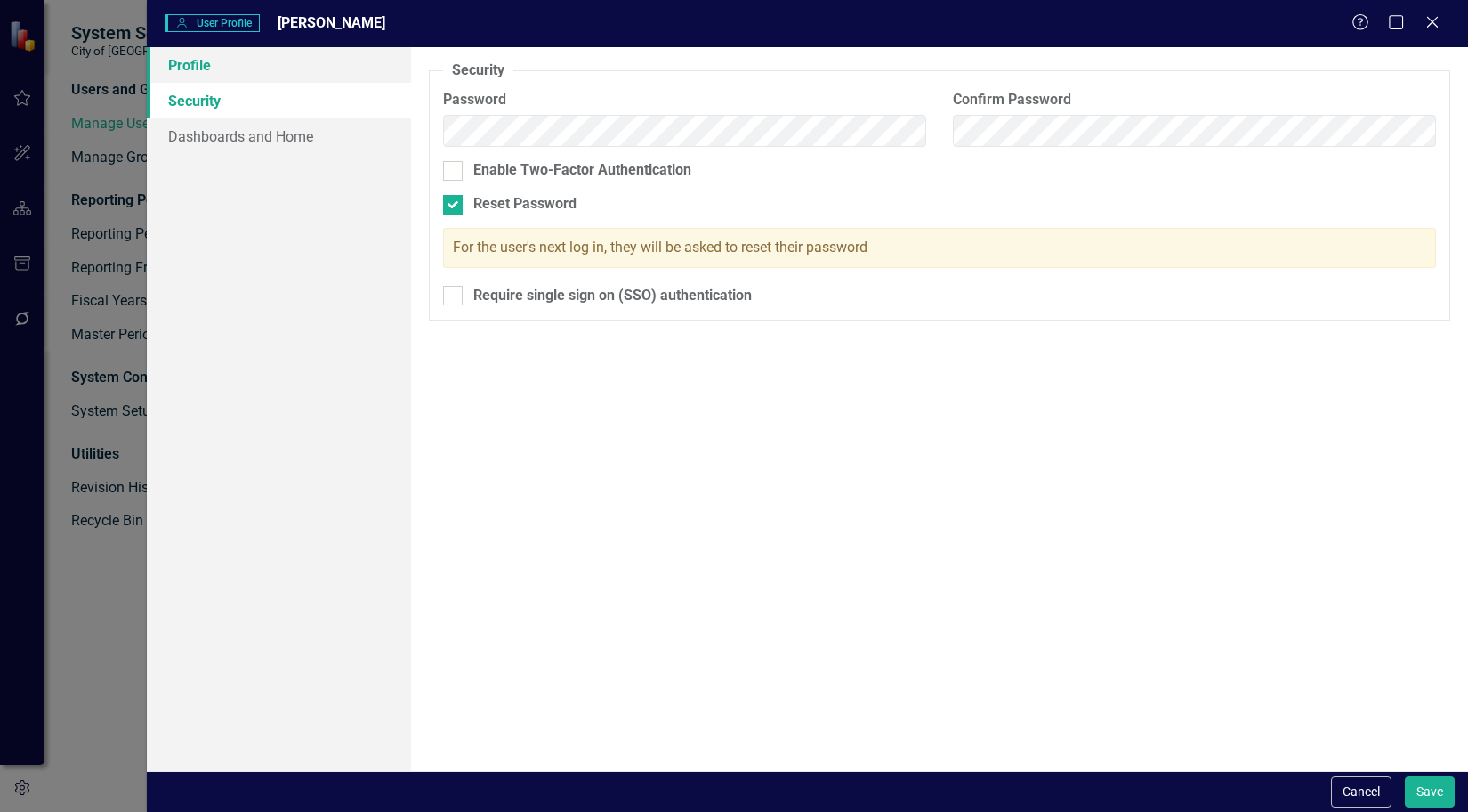
click at [288, 78] on link "Profile" at bounding box center [279, 65] width 264 height 36
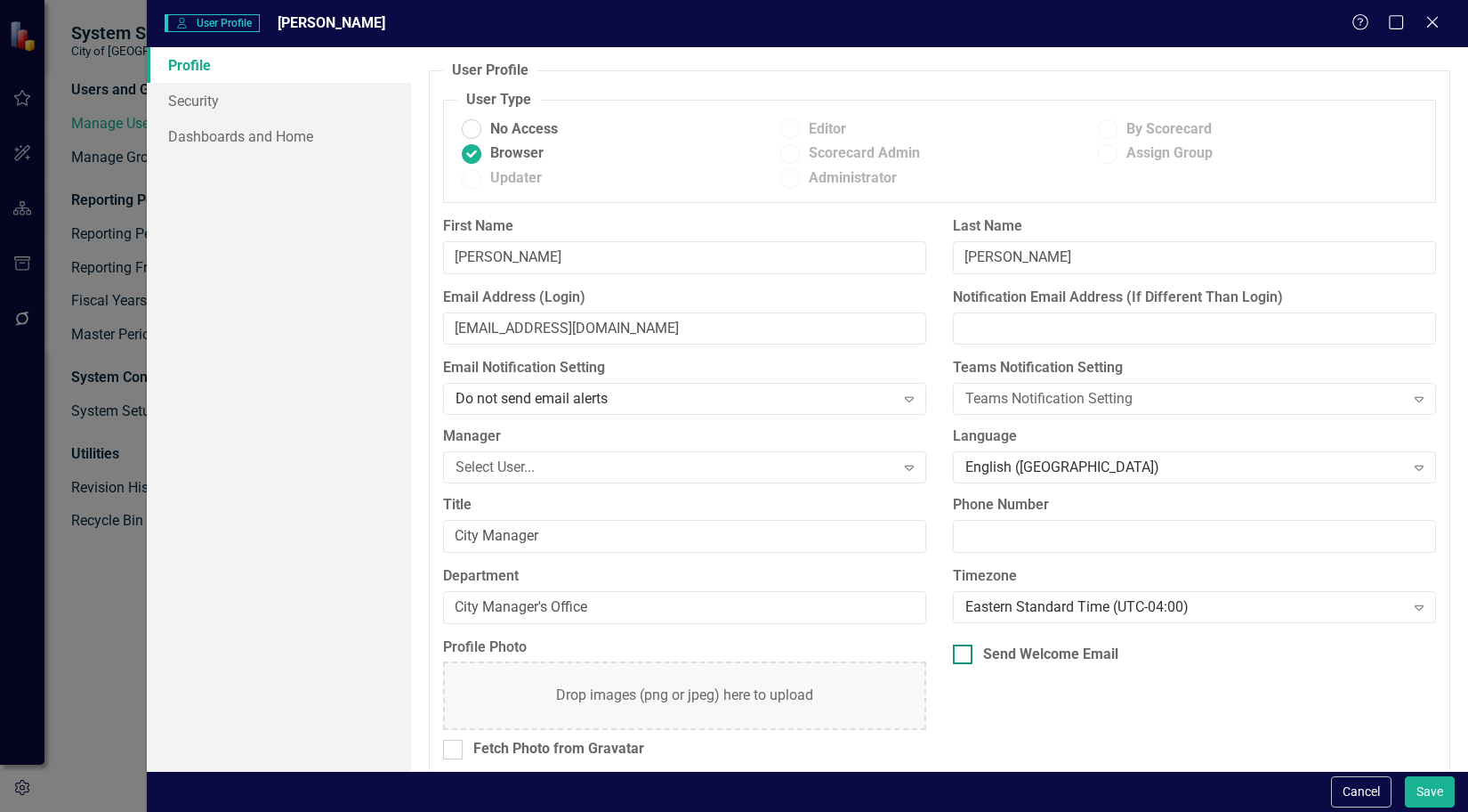
click at [1080, 661] on div "Send Welcome Email" at bounding box center [1051, 654] width 136 height 20
click at [965, 656] on input "Send Welcome Email" at bounding box center [959, 650] width 12 height 12
checkbox input "true"
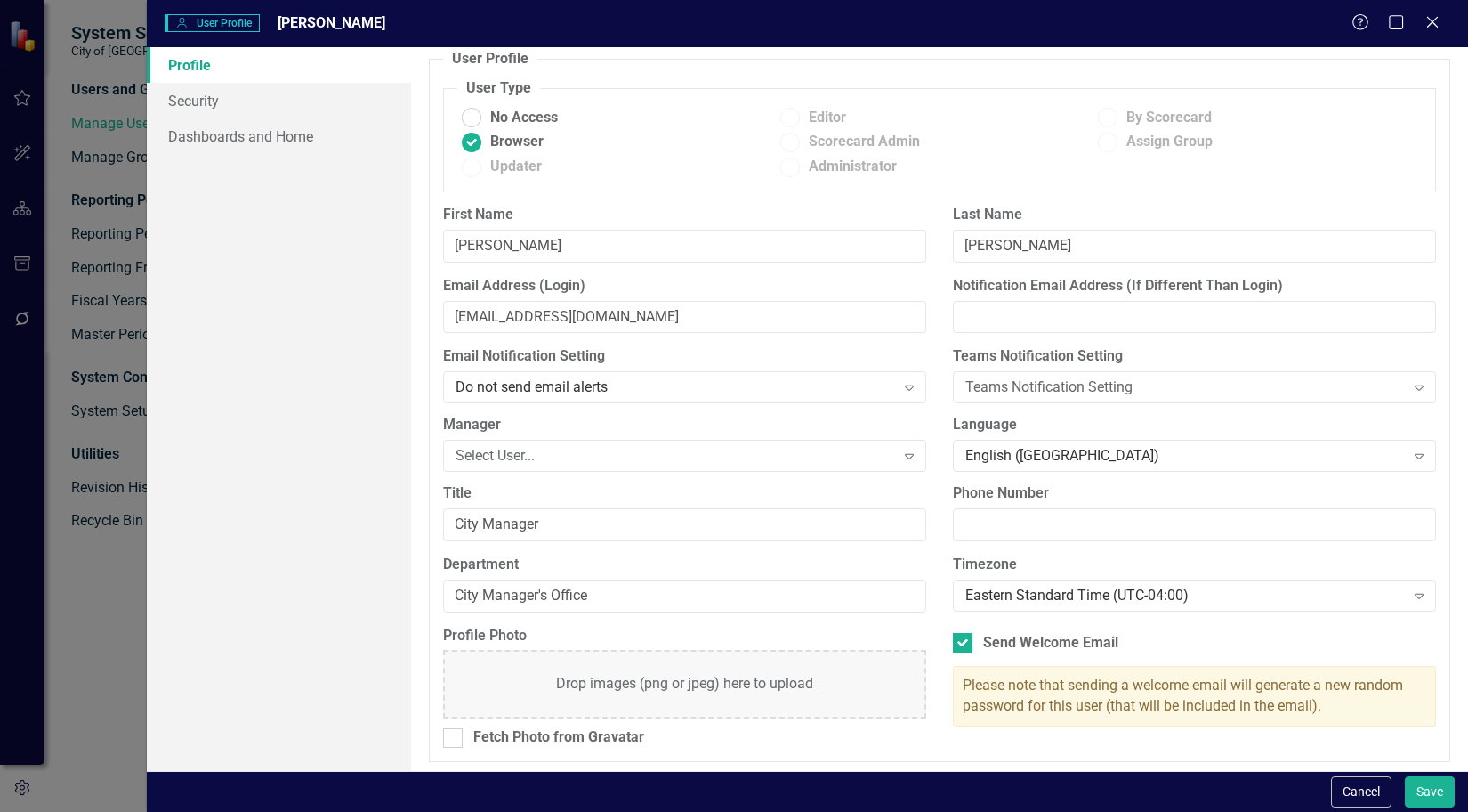
scroll to position [16, 0]
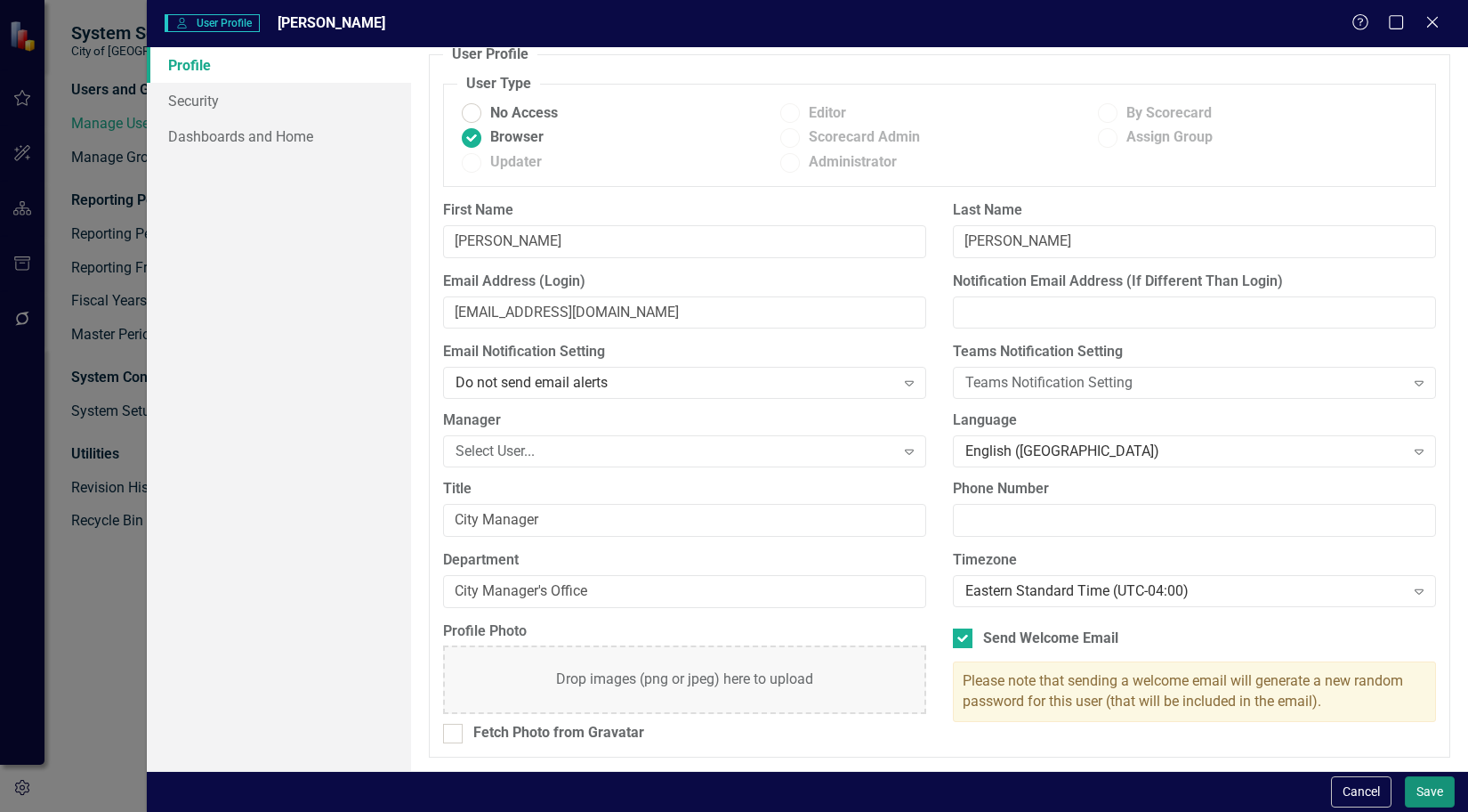
click at [1426, 790] on button "Save" at bounding box center [1430, 792] width 50 height 31
